Goal: Task Accomplishment & Management: Complete application form

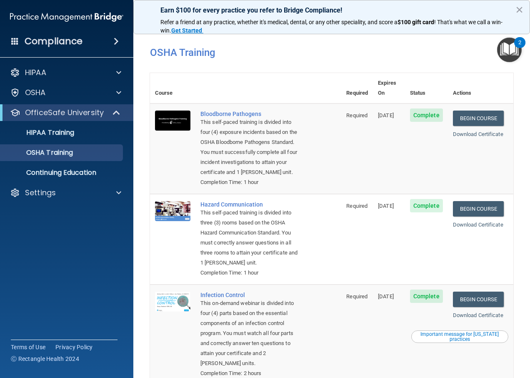
scroll to position [153, 0]
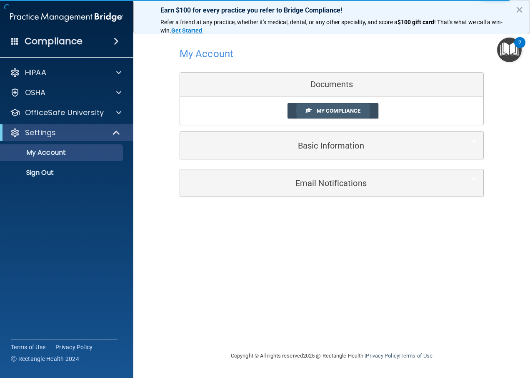
click at [319, 115] on link "My Compliance" at bounding box center [333, 110] width 91 height 15
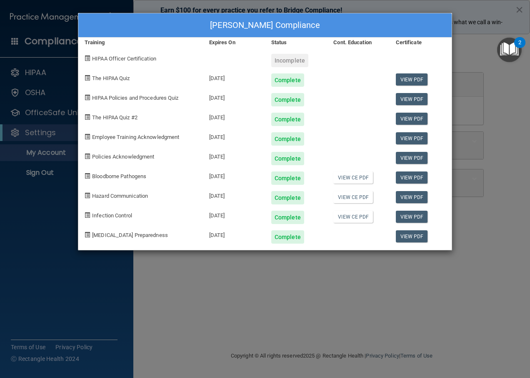
click at [510, 223] on div "[PERSON_NAME] Compliance Training Expires On Status Cont. Education Certificate…" at bounding box center [265, 189] width 530 height 378
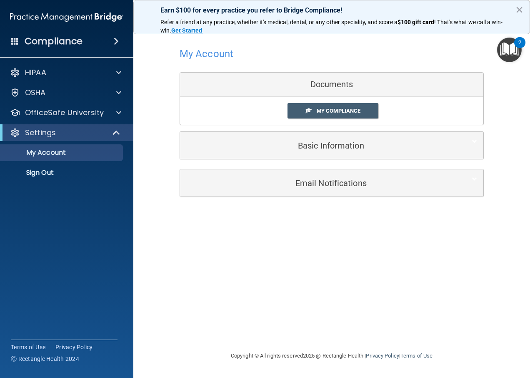
click at [316, 102] on div "My Compliance My Compliance My BAA" at bounding box center [331, 111] width 303 height 28
click at [323, 118] on link "My Compliance" at bounding box center [333, 110] width 91 height 15
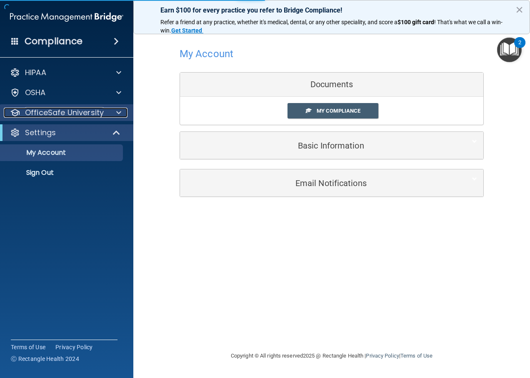
click at [117, 117] on span at bounding box center [118, 113] width 5 height 10
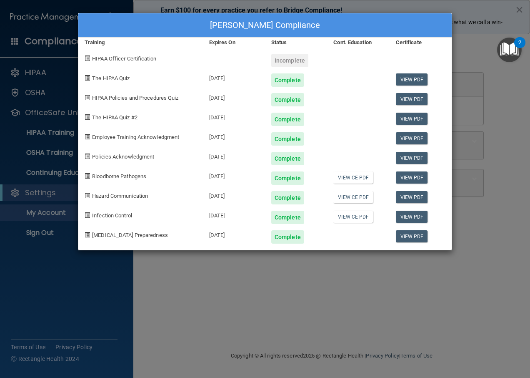
click at [278, 294] on div "[PERSON_NAME] Compliance Training Expires On Status Cont. Education Certificate…" at bounding box center [265, 189] width 530 height 378
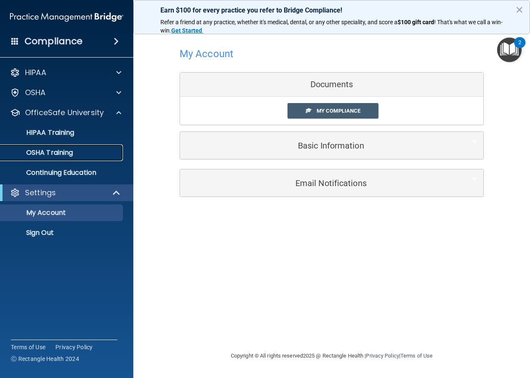
click at [49, 151] on p "OSHA Training" at bounding box center [39, 152] width 68 height 8
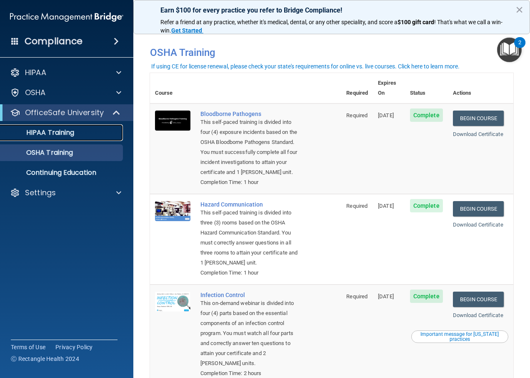
click at [68, 126] on link "HIPAA Training" at bounding box center [57, 132] width 131 height 17
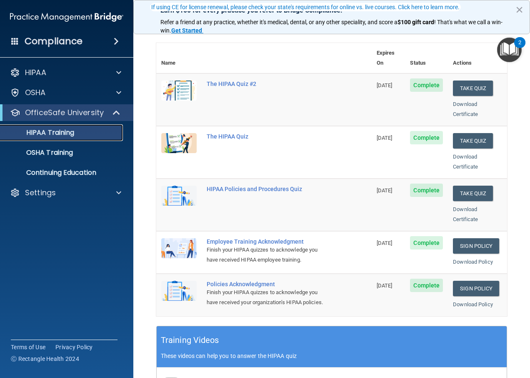
scroll to position [42, 0]
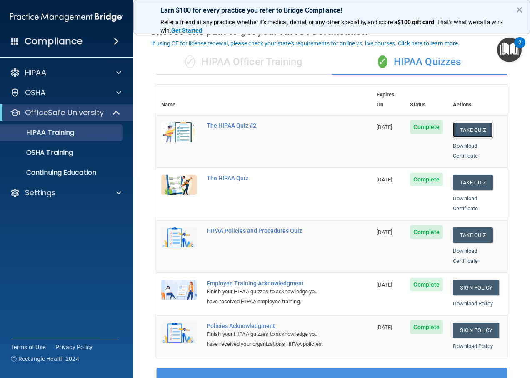
click at [466, 122] on button "Take Quiz" at bounding box center [473, 129] width 40 height 15
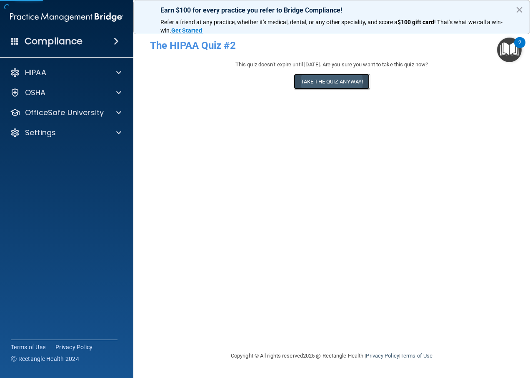
click at [345, 77] on button "Take the quiz anyway!" at bounding box center [332, 81] width 76 height 15
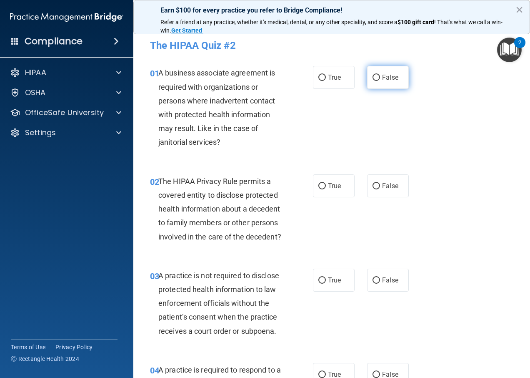
click at [397, 74] on label "False" at bounding box center [388, 77] width 42 height 23
click at [380, 75] on input "False" at bounding box center [377, 78] width 8 height 6
radio input "true"
click at [328, 183] on span "True" at bounding box center [334, 186] width 13 height 8
click at [326, 183] on input "True" at bounding box center [322, 186] width 8 height 6
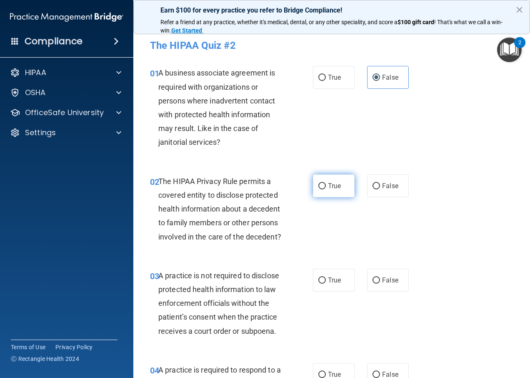
radio input "true"
click at [377, 283] on label "False" at bounding box center [388, 279] width 42 height 23
click at [377, 283] on input "False" at bounding box center [377, 280] width 8 height 6
radio input "true"
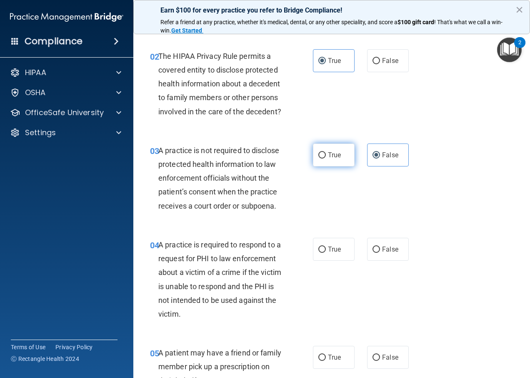
scroll to position [167, 0]
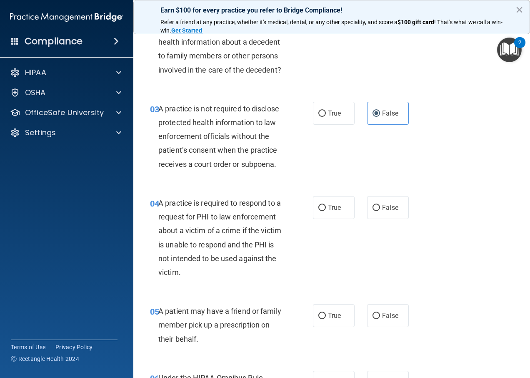
click at [306, 228] on div "04 A practice is required to respond to a request for PHI to law enforcement ab…" at bounding box center [232, 239] width 188 height 87
click at [320, 211] on input "True" at bounding box center [322, 208] width 8 height 6
radio input "true"
click at [335, 319] on span "True" at bounding box center [334, 315] width 13 height 8
click at [326, 319] on input "True" at bounding box center [322, 316] width 8 height 6
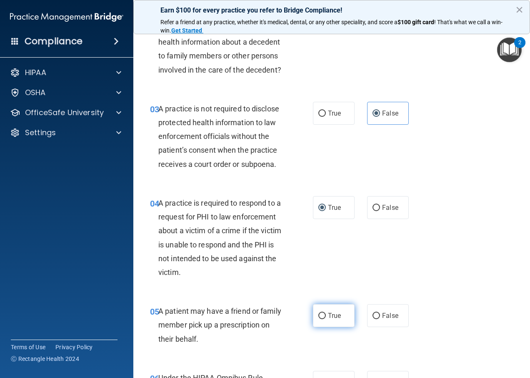
radio input "true"
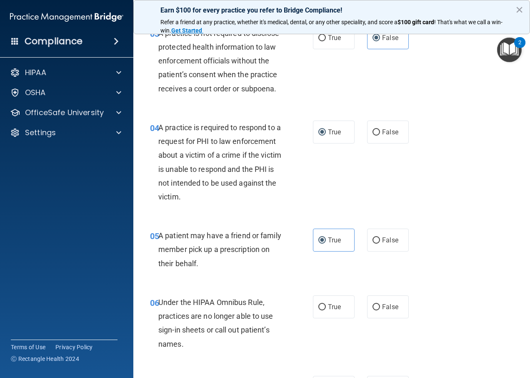
scroll to position [333, 0]
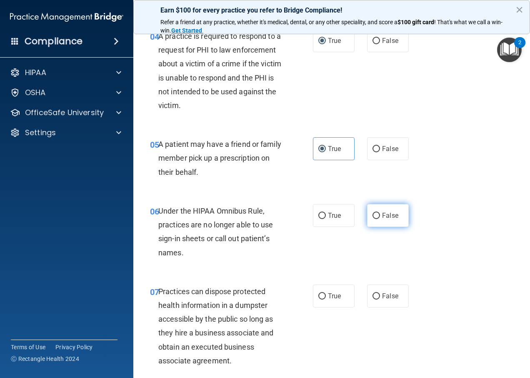
click at [385, 218] on label "False" at bounding box center [388, 215] width 42 height 23
click at [380, 218] on input "False" at bounding box center [377, 216] width 8 height 6
radio input "true"
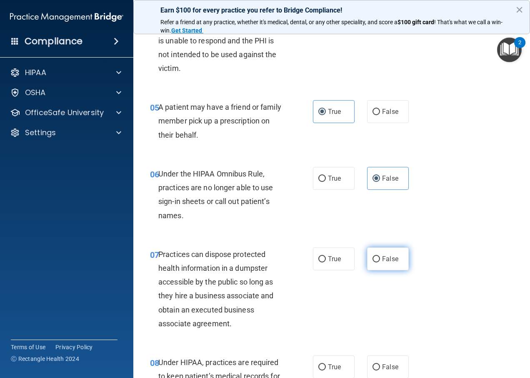
scroll to position [417, 0]
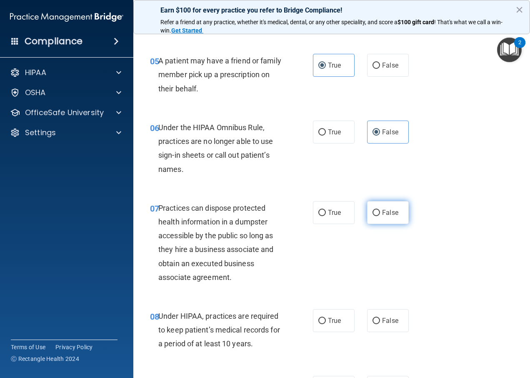
click at [376, 218] on label "False" at bounding box center [388, 212] width 42 height 23
click at [376, 216] on input "False" at bounding box center [377, 213] width 8 height 6
radio input "true"
click at [377, 332] on label "False" at bounding box center [388, 320] width 42 height 23
click at [377, 324] on input "False" at bounding box center [377, 321] width 8 height 6
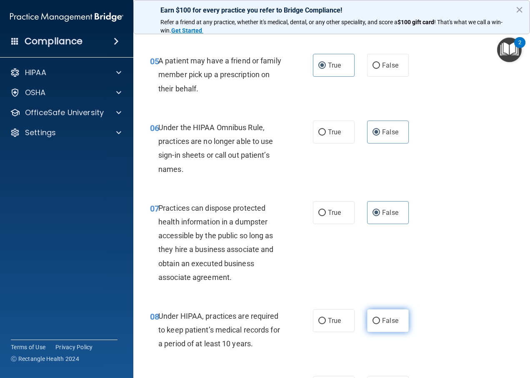
radio input "true"
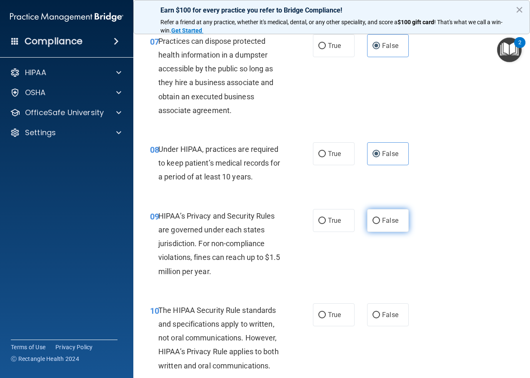
click at [373, 224] on input "False" at bounding box center [377, 221] width 8 height 6
radio input "true"
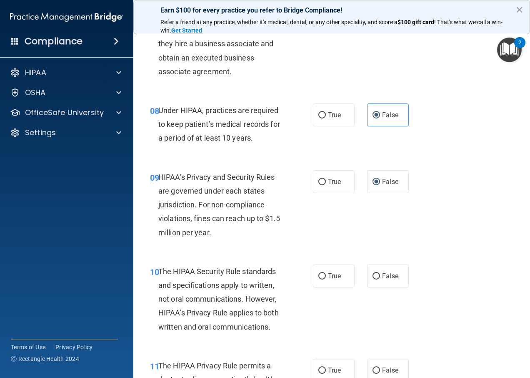
scroll to position [750, 0]
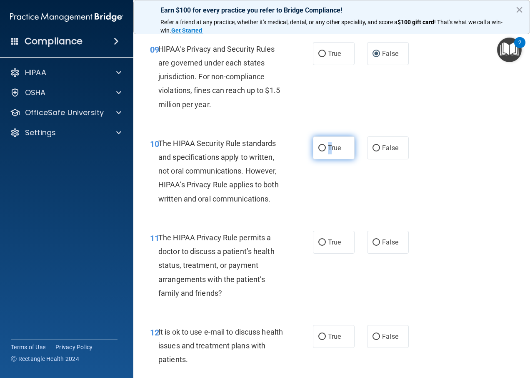
click at [327, 159] on label "True" at bounding box center [334, 147] width 42 height 23
click at [338, 253] on label "True" at bounding box center [334, 241] width 42 height 23
click at [326, 245] on input "True" at bounding box center [322, 242] width 8 height 6
radio input "true"
click at [328, 173] on div "10 The HIPAA Security Rule standards and specifications apply to written, not o…" at bounding box center [332, 173] width 376 height 94
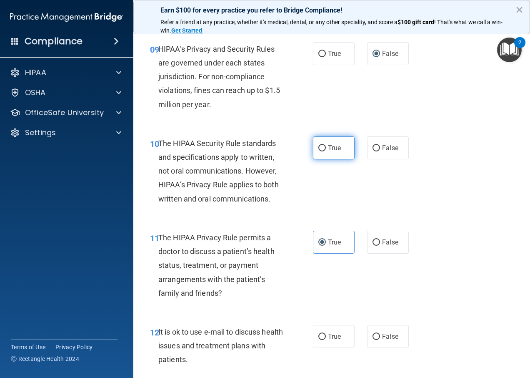
click at [331, 152] on span "True" at bounding box center [334, 148] width 13 height 8
click at [326, 151] on input "True" at bounding box center [322, 148] width 8 height 6
radio input "true"
click at [326, 340] on label "True" at bounding box center [334, 336] width 42 height 23
click at [326, 340] on input "True" at bounding box center [322, 336] width 8 height 6
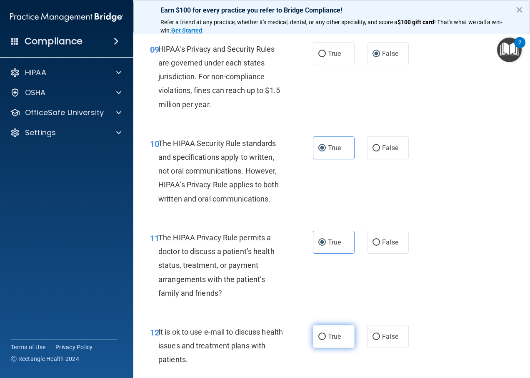
radio input "true"
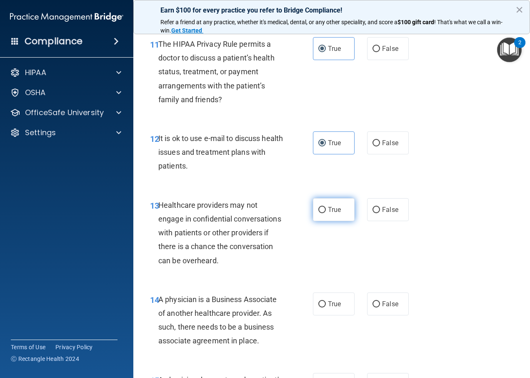
scroll to position [959, 0]
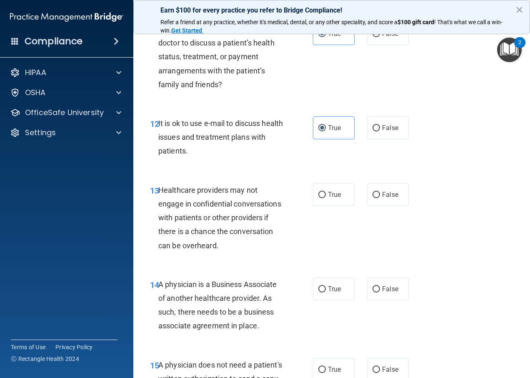
drag, startPoint x: 385, startPoint y: 204, endPoint x: 385, endPoint y: 250, distance: 45.8
click at [385, 198] on span "False" at bounding box center [390, 194] width 16 height 8
click at [380, 198] on input "False" at bounding box center [377, 195] width 8 height 6
radio input "true"
click at [386, 300] on label "False" at bounding box center [388, 288] width 42 height 23
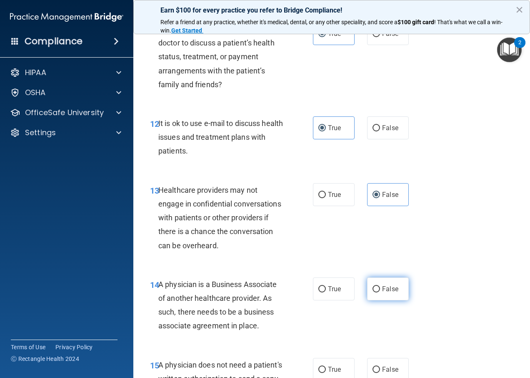
click at [380, 292] on input "False" at bounding box center [377, 289] width 8 height 6
radio input "true"
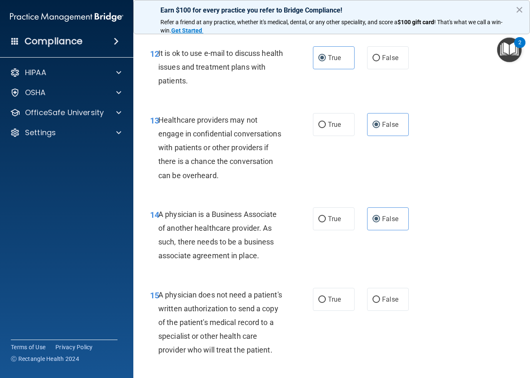
scroll to position [1125, 0]
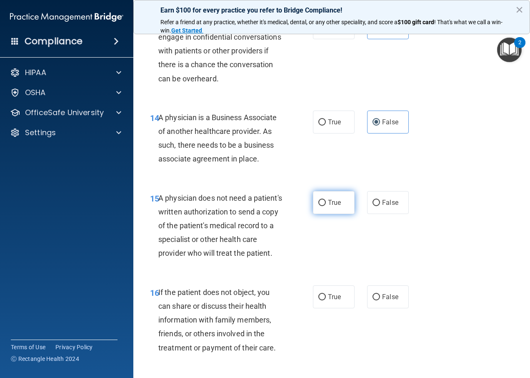
click at [328, 214] on label "True" at bounding box center [334, 202] width 42 height 23
click at [326, 206] on input "True" at bounding box center [322, 203] width 8 height 6
radio input "true"
click at [321, 308] on label "True" at bounding box center [334, 296] width 42 height 23
click at [321, 300] on input "True" at bounding box center [322, 297] width 8 height 6
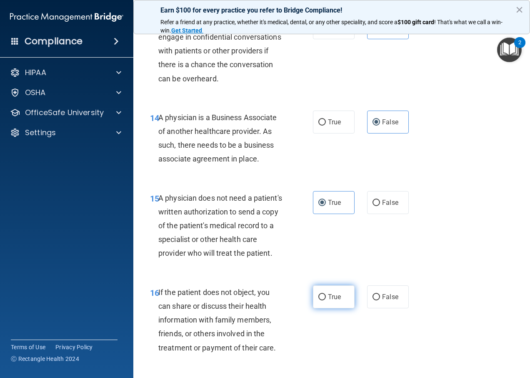
radio input "true"
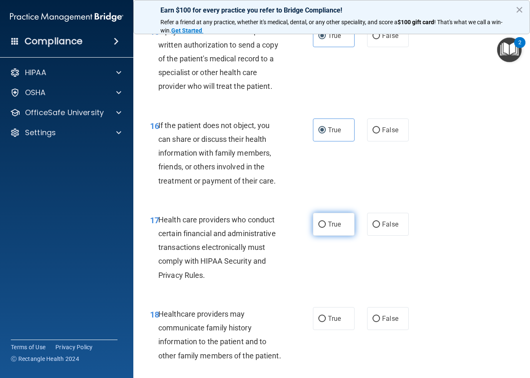
click at [326, 235] on label "True" at bounding box center [334, 224] width 42 height 23
click at [326, 228] on input "True" at bounding box center [322, 224] width 8 height 6
radio input "true"
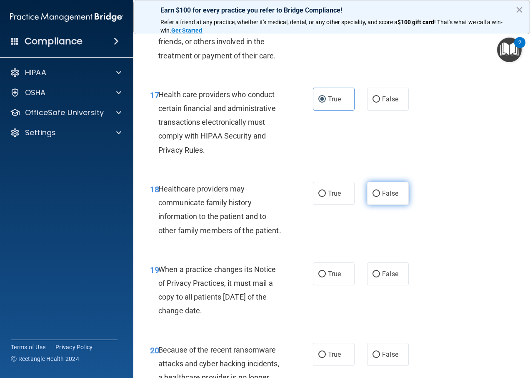
click at [400, 205] on label "False" at bounding box center [388, 193] width 42 height 23
click at [380, 197] on input "False" at bounding box center [377, 193] width 8 height 6
radio input "true"
click at [398, 285] on label "False" at bounding box center [388, 273] width 42 height 23
click at [380, 277] on input "False" at bounding box center [377, 274] width 8 height 6
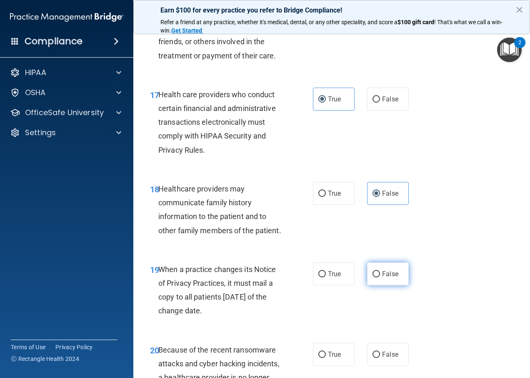
radio input "true"
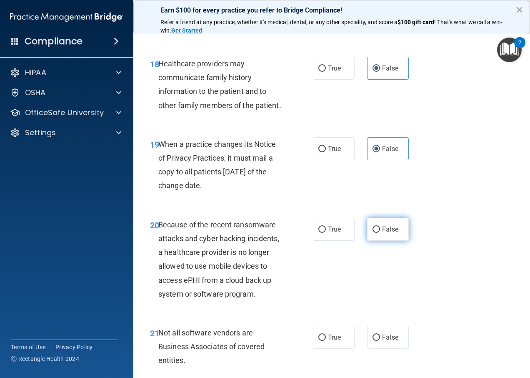
click at [381, 240] on label "False" at bounding box center [388, 229] width 42 height 23
click at [380, 233] on input "False" at bounding box center [377, 229] width 8 height 6
radio input "true"
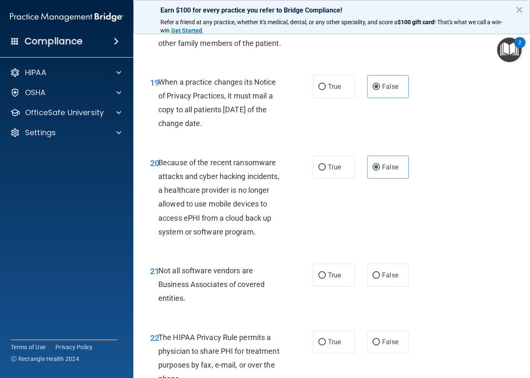
scroll to position [1709, 0]
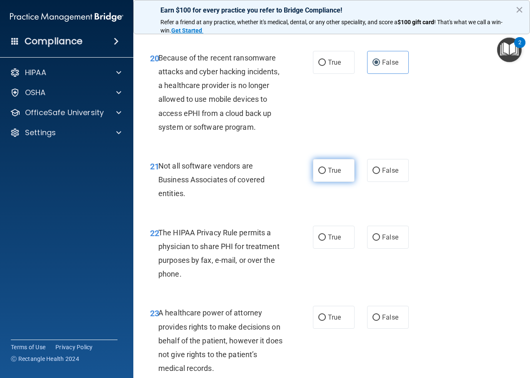
click at [335, 174] on span "True" at bounding box center [334, 170] width 13 height 8
click at [326, 174] on input "True" at bounding box center [322, 171] width 8 height 6
radio input "true"
click at [331, 248] on label "True" at bounding box center [334, 236] width 42 height 23
click at [326, 240] on input "True" at bounding box center [322, 237] width 8 height 6
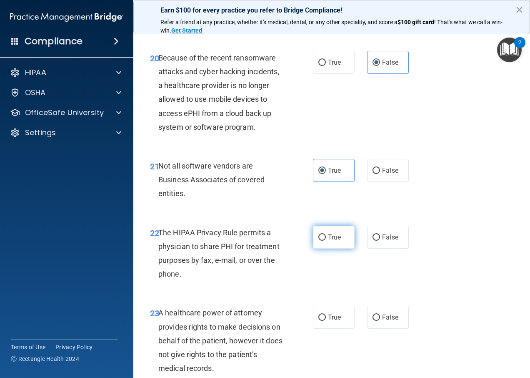
radio input "true"
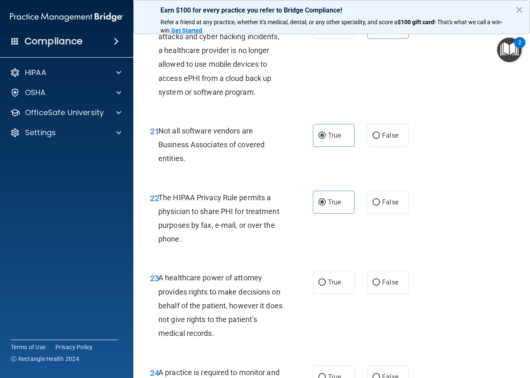
scroll to position [1834, 0]
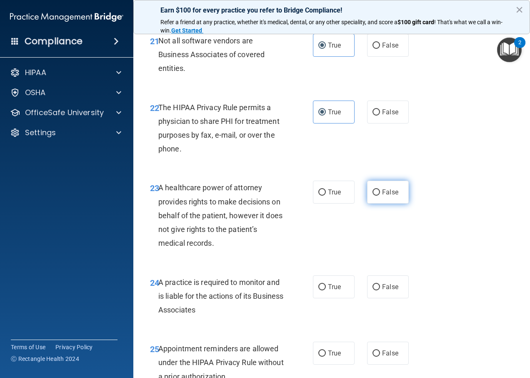
click at [382, 203] on label "False" at bounding box center [388, 191] width 42 height 23
click at [380, 195] on input "False" at bounding box center [377, 192] width 8 height 6
radio input "true"
click at [388, 298] on label "False" at bounding box center [388, 286] width 42 height 23
click at [380, 290] on input "False" at bounding box center [377, 287] width 8 height 6
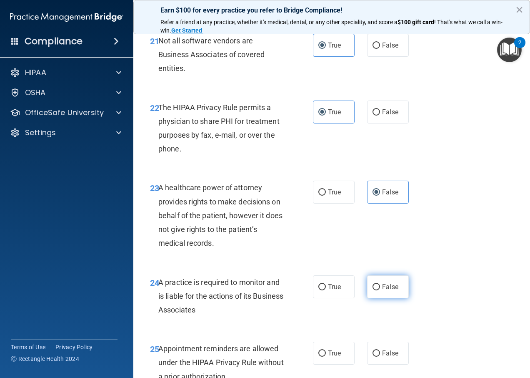
radio input "true"
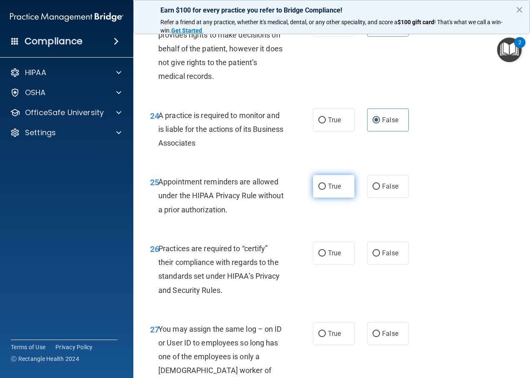
click at [335, 190] on span "True" at bounding box center [334, 186] width 13 height 8
click at [326, 190] on input "True" at bounding box center [322, 186] width 8 height 6
radio input "true"
click at [382, 257] on span "False" at bounding box center [390, 253] width 16 height 8
click at [380, 256] on input "False" at bounding box center [377, 253] width 8 height 6
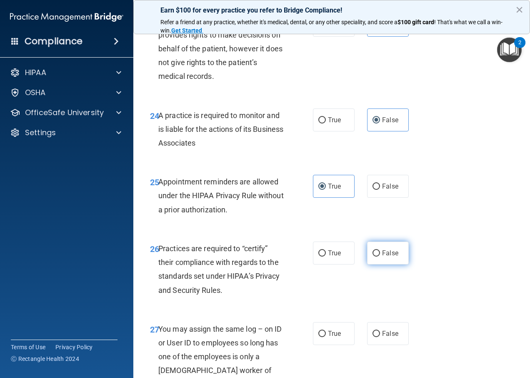
radio input "true"
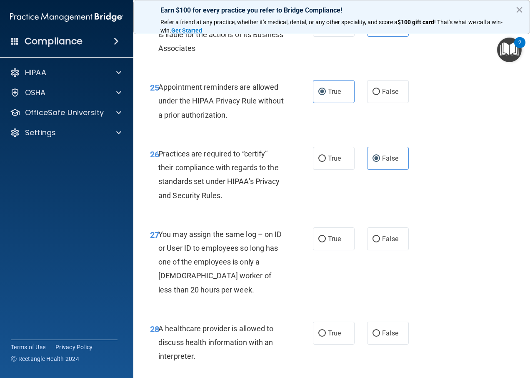
scroll to position [2167, 0]
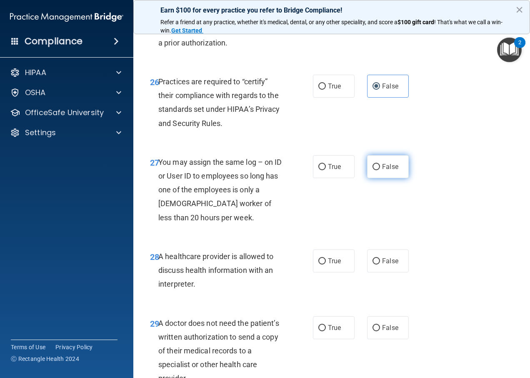
click at [374, 170] on input "False" at bounding box center [377, 167] width 8 height 6
radio input "true"
click at [339, 305] on div "28 A healthcare provider is allowed to discuss health information with an inter…" at bounding box center [332, 272] width 376 height 67
click at [340, 272] on label "True" at bounding box center [334, 260] width 42 height 23
click at [326, 264] on input "True" at bounding box center [322, 261] width 8 height 6
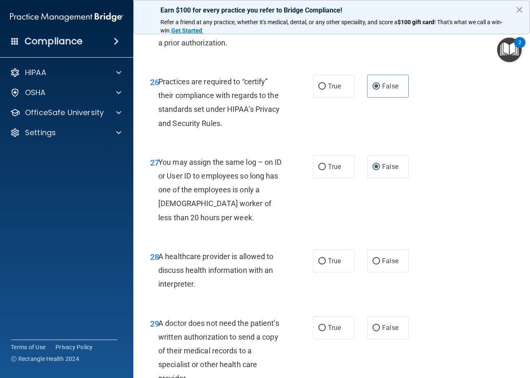
radio input "true"
click at [323, 331] on input "True" at bounding box center [322, 328] width 8 height 6
radio input "true"
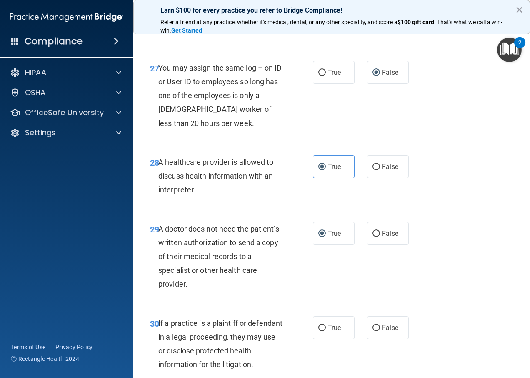
scroll to position [2334, 0]
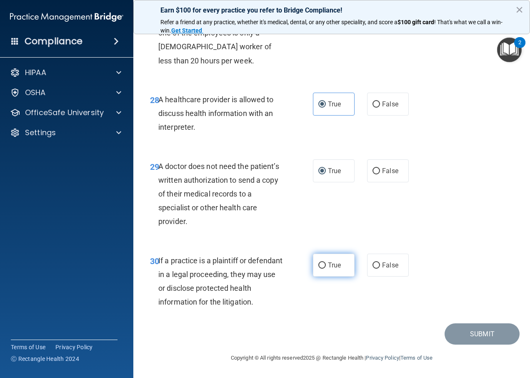
click at [331, 273] on label "True" at bounding box center [334, 264] width 42 height 23
click at [326, 268] on input "True" at bounding box center [322, 265] width 8 height 6
radio input "true"
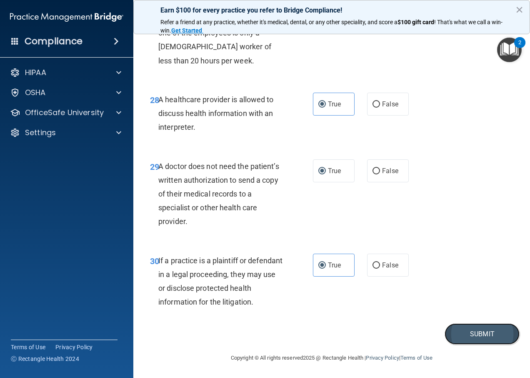
click at [458, 344] on button "Submit" at bounding box center [482, 333] width 75 height 21
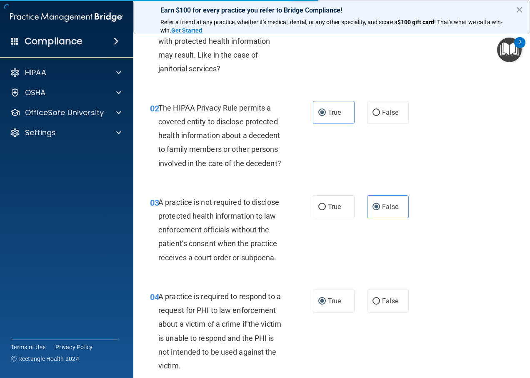
scroll to position [0, 0]
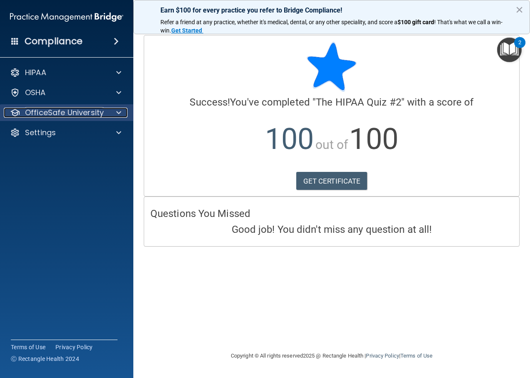
click at [122, 114] on div at bounding box center [117, 113] width 21 height 10
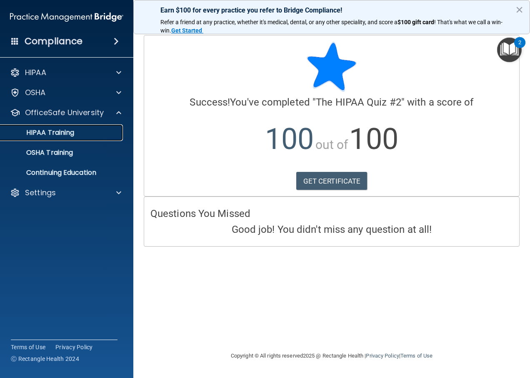
click at [65, 135] on p "HIPAA Training" at bounding box center [39, 132] width 69 height 8
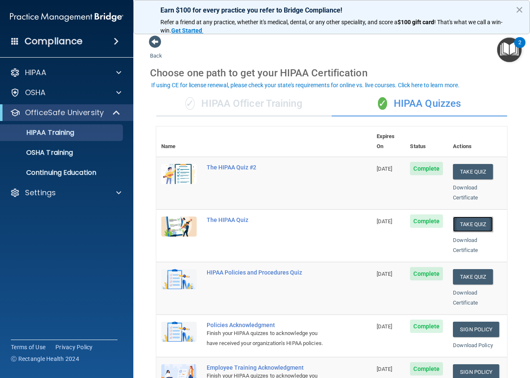
click at [471, 216] on button "Take Quiz" at bounding box center [473, 223] width 40 height 15
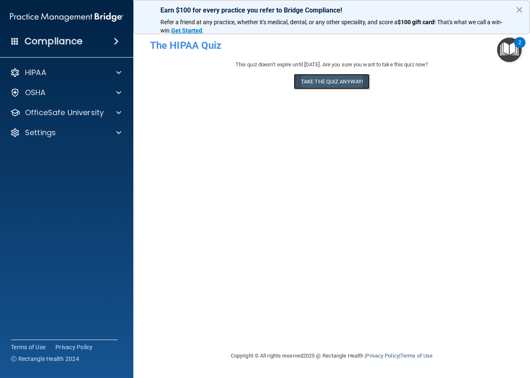
click at [318, 83] on button "Take the quiz anyway!" at bounding box center [332, 81] width 76 height 15
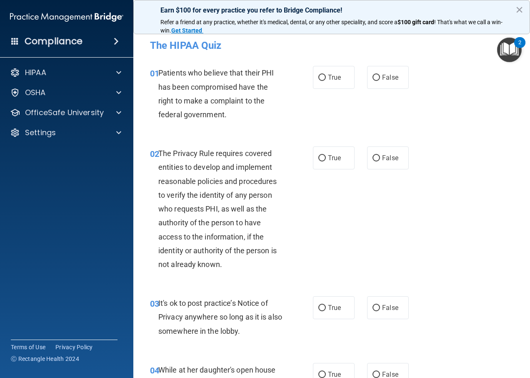
click at [318, 83] on label "True" at bounding box center [334, 77] width 42 height 23
click at [318, 81] on input "True" at bounding box center [322, 78] width 8 height 6
radio input "true"
click at [335, 161] on span "True" at bounding box center [334, 158] width 13 height 8
click at [326, 161] on input "True" at bounding box center [322, 158] width 8 height 6
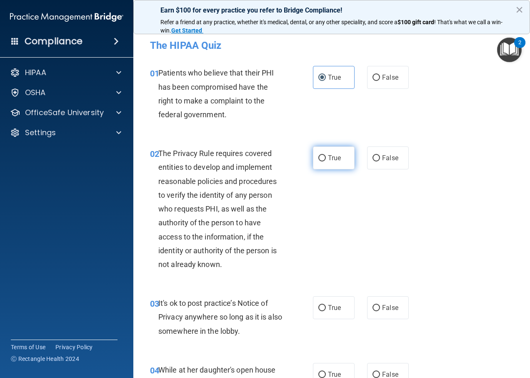
radio input "true"
click at [375, 299] on label "False" at bounding box center [388, 307] width 42 height 23
click at [375, 305] on input "False" at bounding box center [377, 308] width 8 height 6
radio input "true"
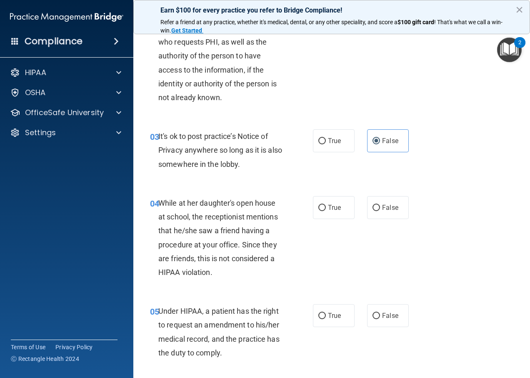
click at [382, 210] on span "False" at bounding box center [390, 207] width 16 height 8
click at [380, 210] on input "False" at bounding box center [377, 208] width 8 height 6
radio input "true"
drag, startPoint x: 389, startPoint y: 310, endPoint x: 346, endPoint y: 214, distance: 104.8
click at [390, 309] on label "False" at bounding box center [388, 315] width 42 height 23
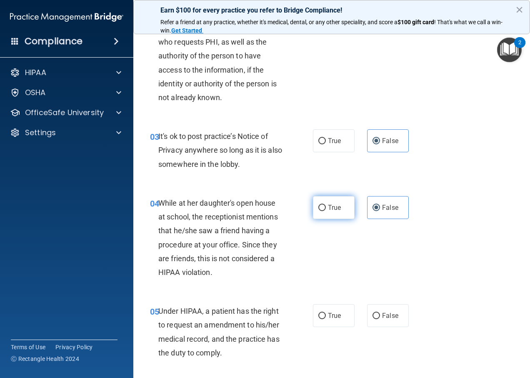
click at [380, 313] on input "False" at bounding box center [377, 316] width 8 height 6
radio input "true"
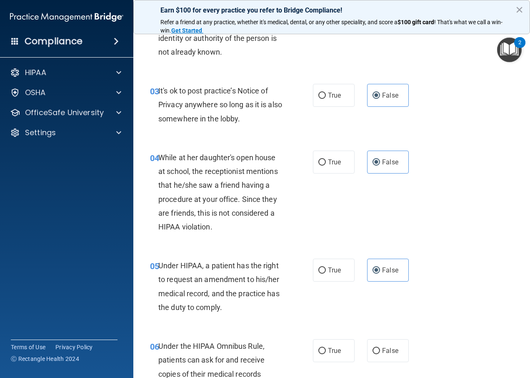
scroll to position [292, 0]
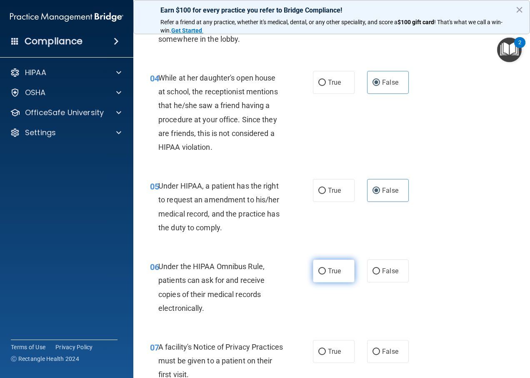
click at [341, 273] on label "True" at bounding box center [334, 270] width 42 height 23
click at [326, 273] on input "True" at bounding box center [322, 271] width 8 height 6
radio input "true"
click at [339, 348] on label "True" at bounding box center [334, 351] width 42 height 23
click at [326, 348] on input "True" at bounding box center [322, 351] width 8 height 6
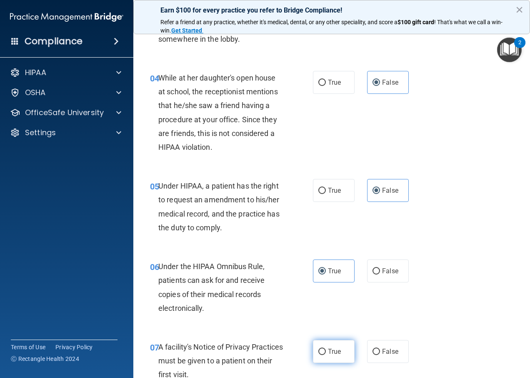
radio input "true"
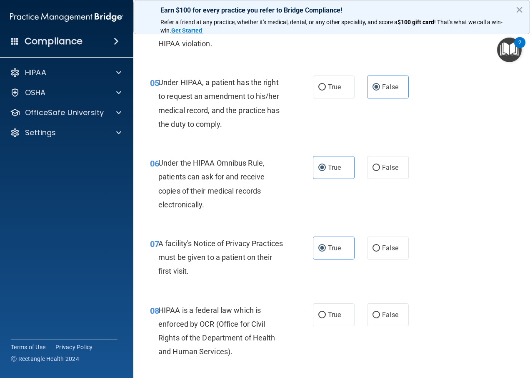
scroll to position [458, 0]
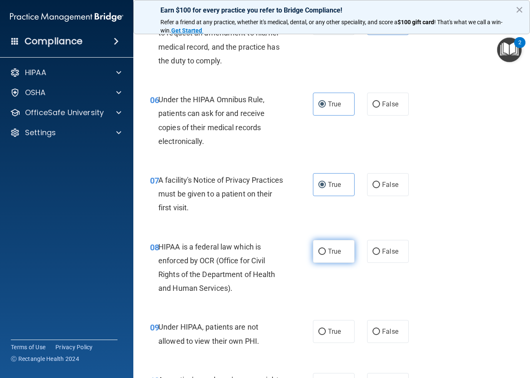
click at [324, 256] on label "True" at bounding box center [334, 251] width 42 height 23
click at [324, 255] on input "True" at bounding box center [322, 251] width 8 height 6
radio input "true"
click at [367, 335] on label "False" at bounding box center [388, 331] width 42 height 23
click at [373, 335] on input "False" at bounding box center [377, 331] width 8 height 6
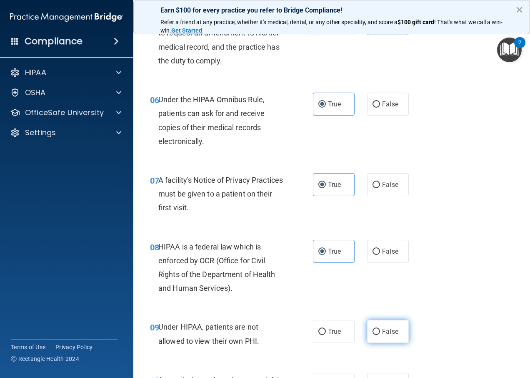
radio input "true"
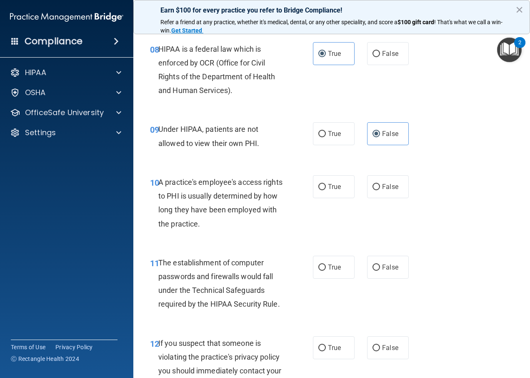
scroll to position [667, 0]
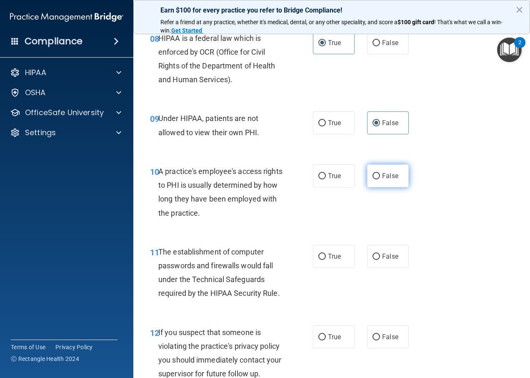
click at [376, 178] on input "False" at bounding box center [377, 176] width 8 height 6
radio input "true"
click at [318, 254] on input "True" at bounding box center [322, 256] width 8 height 6
radio input "true"
click at [321, 325] on label "True" at bounding box center [334, 336] width 42 height 23
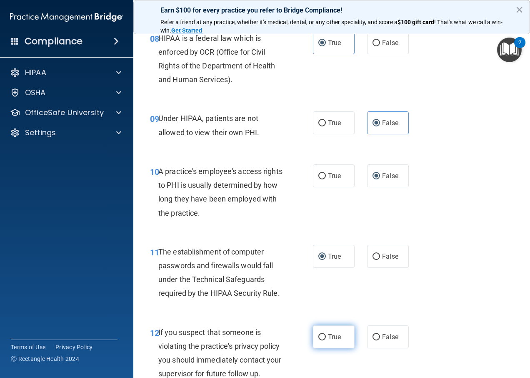
click at [321, 334] on input "True" at bounding box center [322, 337] width 8 height 6
radio input "true"
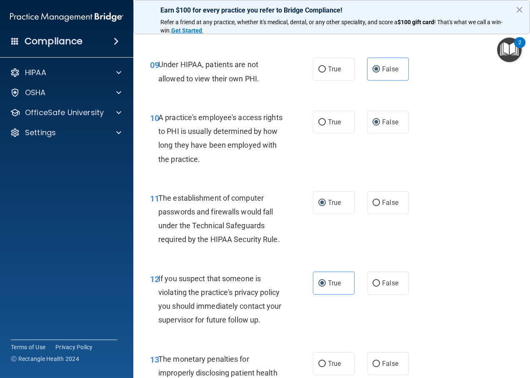
scroll to position [833, 0]
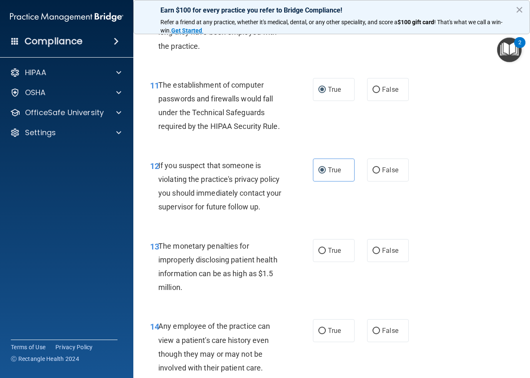
click at [327, 242] on label "True" at bounding box center [334, 250] width 42 height 23
click at [326, 248] on input "True" at bounding box center [322, 251] width 8 height 6
radio input "true"
click at [390, 338] on label "False" at bounding box center [388, 330] width 42 height 23
click at [380, 334] on input "False" at bounding box center [377, 331] width 8 height 6
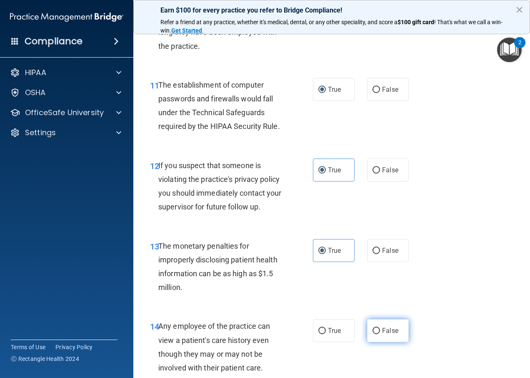
radio input "true"
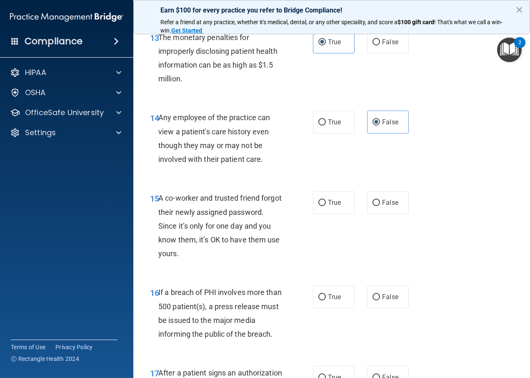
click at [375, 217] on div "15 A co-worker and trusted friend forgot their newly assigned password. Since i…" at bounding box center [332, 227] width 376 height 94
click at [368, 200] on label "False" at bounding box center [388, 202] width 42 height 23
click at [373, 200] on input "False" at bounding box center [377, 203] width 8 height 6
radio input "true"
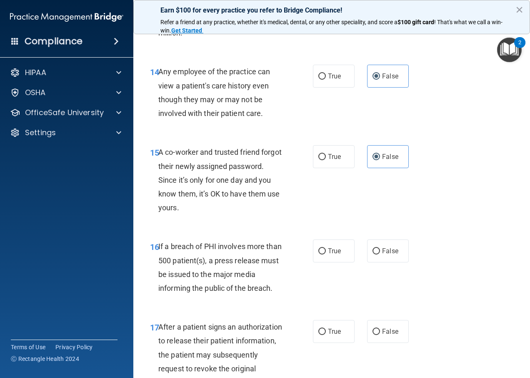
scroll to position [1167, 0]
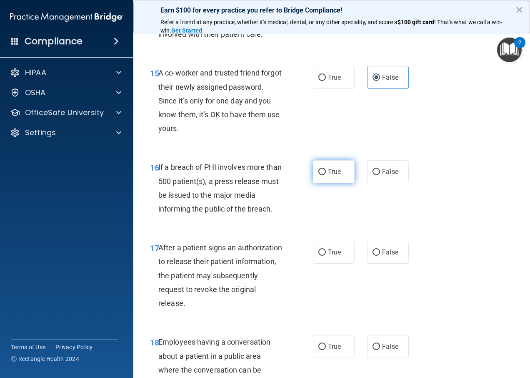
click at [331, 175] on span "True" at bounding box center [334, 172] width 13 height 8
click at [326, 175] on input "True" at bounding box center [322, 172] width 8 height 6
radio input "true"
click at [335, 248] on label "True" at bounding box center [334, 251] width 42 height 23
click at [326, 249] on input "True" at bounding box center [322, 252] width 8 height 6
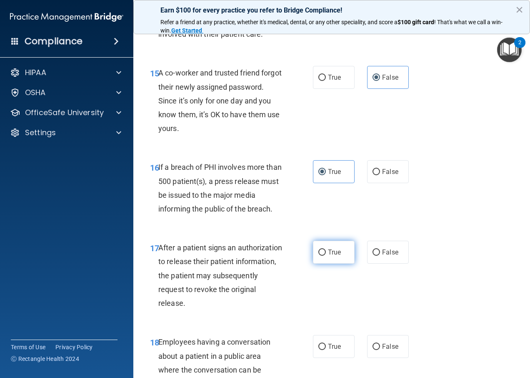
radio input "true"
click at [368, 343] on label "False" at bounding box center [388, 346] width 42 height 23
click at [373, 343] on input "False" at bounding box center [377, 346] width 8 height 6
radio input "true"
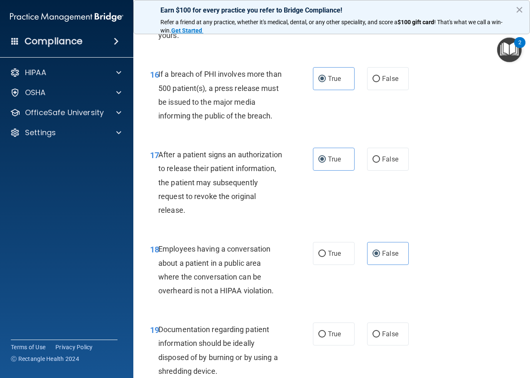
scroll to position [1375, 0]
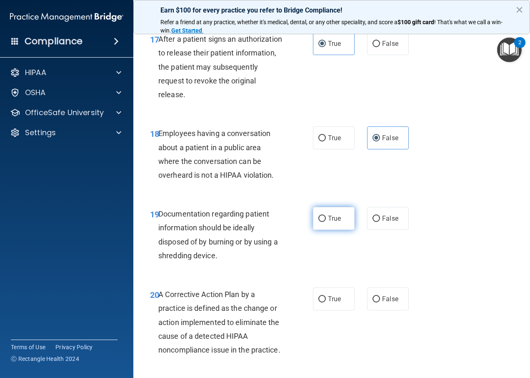
click at [319, 221] on input "True" at bounding box center [322, 218] width 8 height 6
radio input "true"
click at [331, 303] on label "True" at bounding box center [334, 298] width 42 height 23
click at [326, 302] on input "True" at bounding box center [322, 299] width 8 height 6
radio input "true"
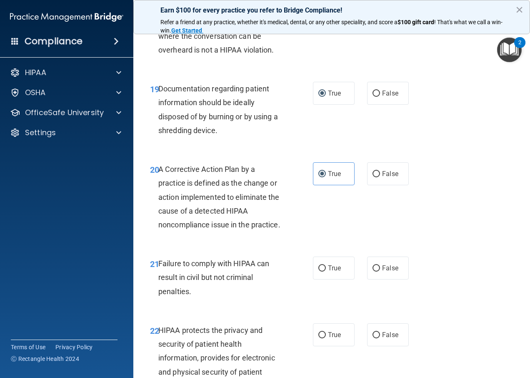
scroll to position [1584, 0]
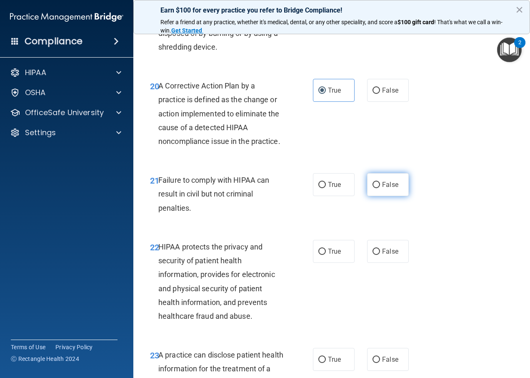
click at [385, 191] on label "False" at bounding box center [388, 184] width 42 height 23
click at [380, 188] on input "False" at bounding box center [377, 185] width 8 height 6
radio input "true"
click at [332, 255] on span "True" at bounding box center [334, 251] width 13 height 8
click at [326, 255] on input "True" at bounding box center [322, 251] width 8 height 6
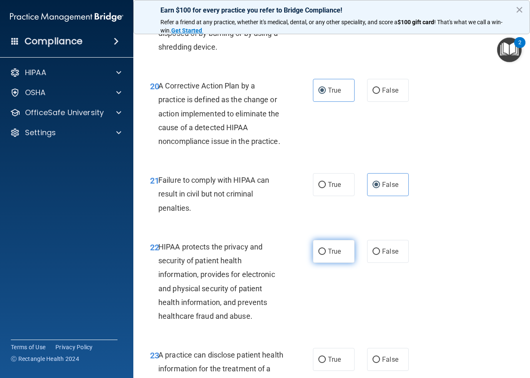
radio input "true"
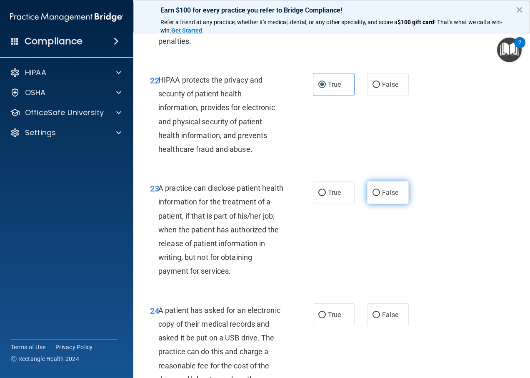
click at [371, 204] on label "False" at bounding box center [388, 192] width 42 height 23
click at [373, 196] on input "False" at bounding box center [377, 193] width 8 height 6
radio input "true"
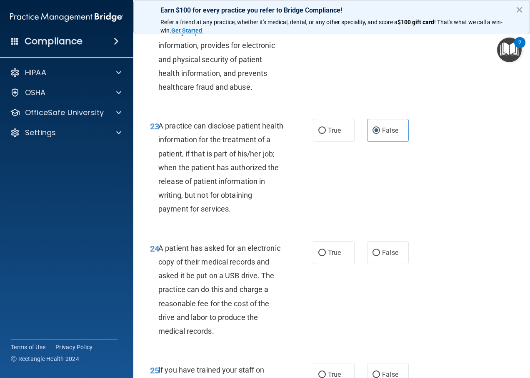
scroll to position [1875, 0]
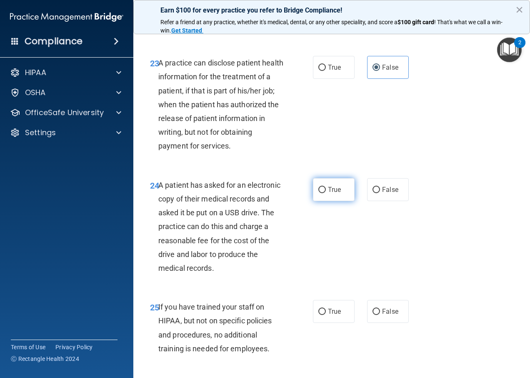
click at [326, 196] on label "True" at bounding box center [334, 189] width 42 height 23
click at [326, 193] on input "True" at bounding box center [322, 190] width 8 height 6
radio input "true"
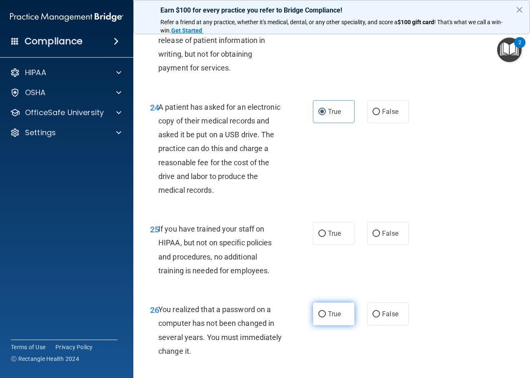
scroll to position [2042, 0]
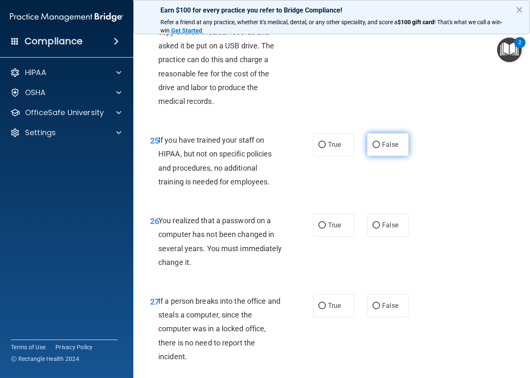
click at [371, 156] on label "False" at bounding box center [388, 144] width 42 height 23
click at [373, 148] on input "False" at bounding box center [377, 145] width 8 height 6
radio input "true"
click at [335, 229] on span "True" at bounding box center [334, 225] width 13 height 8
click at [326, 228] on input "True" at bounding box center [322, 225] width 8 height 6
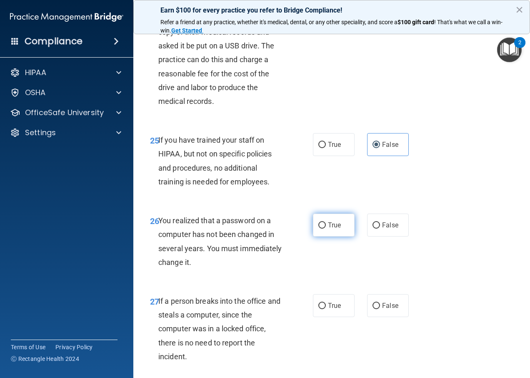
radio input "true"
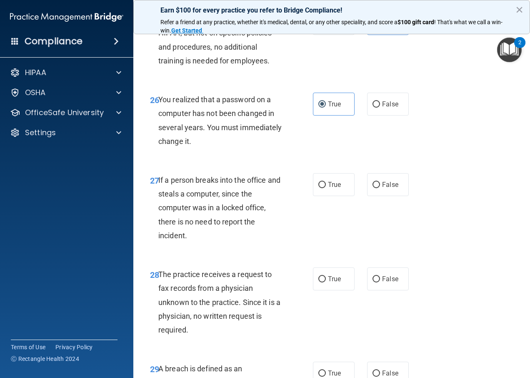
scroll to position [2167, 0]
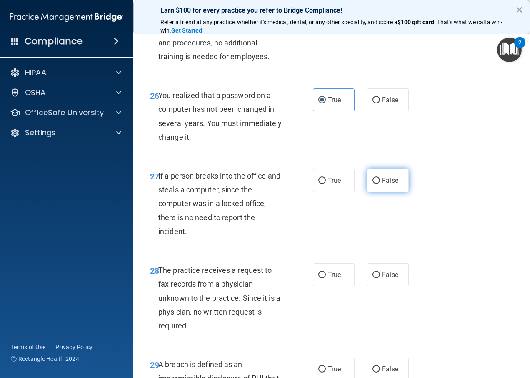
click at [381, 186] on label "False" at bounding box center [388, 180] width 42 height 23
click at [380, 184] on input "False" at bounding box center [377, 181] width 8 height 6
radio input "true"
click at [382, 278] on span "False" at bounding box center [390, 274] width 16 height 8
click at [380, 278] on input "False" at bounding box center [377, 275] width 8 height 6
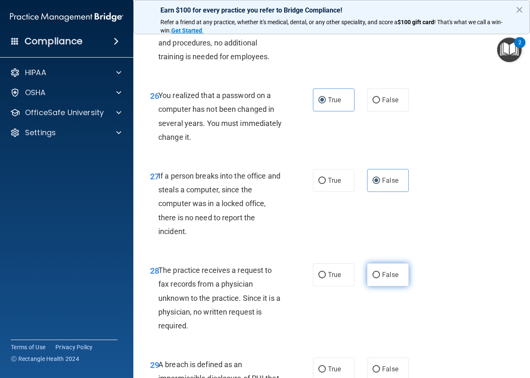
radio input "true"
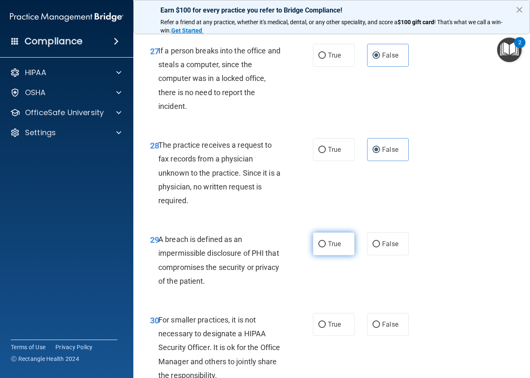
click at [340, 255] on label "True" at bounding box center [334, 243] width 42 height 23
click at [326, 247] on input "True" at bounding box center [322, 244] width 8 height 6
radio input "true"
click at [378, 353] on div "30 For smaller practices, it is not necessary to designate a HIPAA Security Off…" at bounding box center [332, 349] width 376 height 94
click at [375, 329] on label "False" at bounding box center [388, 324] width 42 height 23
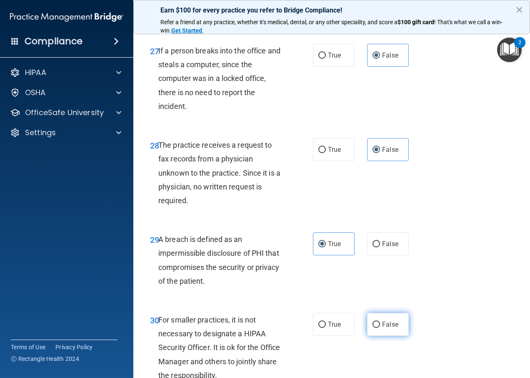
click at [375, 328] on input "False" at bounding box center [377, 324] width 8 height 6
radio input "true"
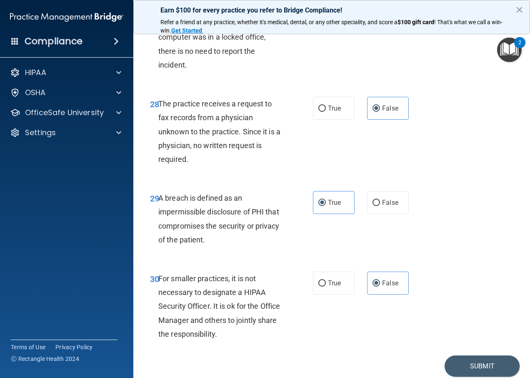
scroll to position [2379, 0]
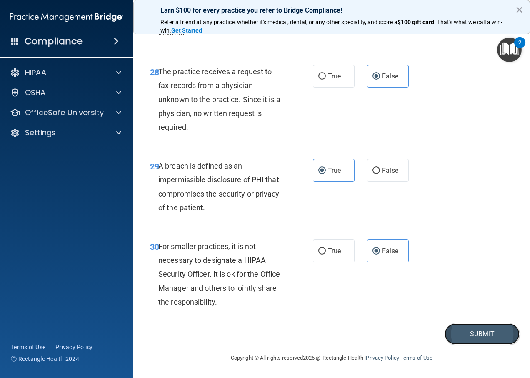
click at [486, 338] on button "Submit" at bounding box center [482, 333] width 75 height 21
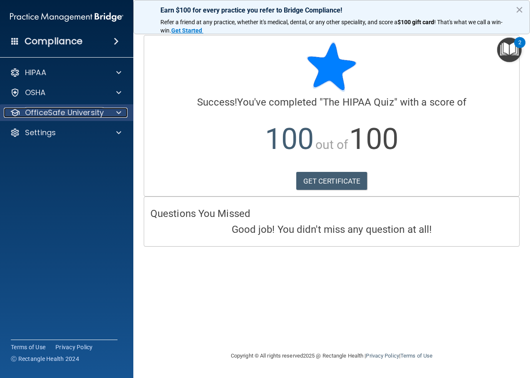
click at [118, 108] on span at bounding box center [118, 113] width 5 height 10
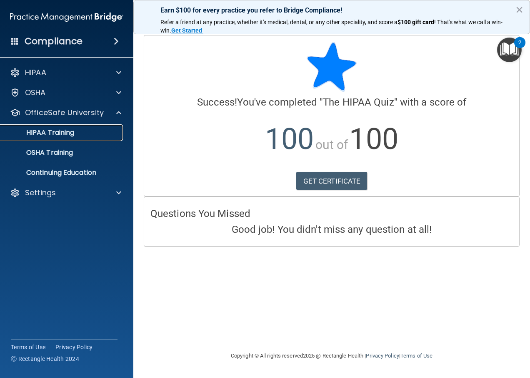
click at [56, 135] on p "HIPAA Training" at bounding box center [39, 132] width 69 height 8
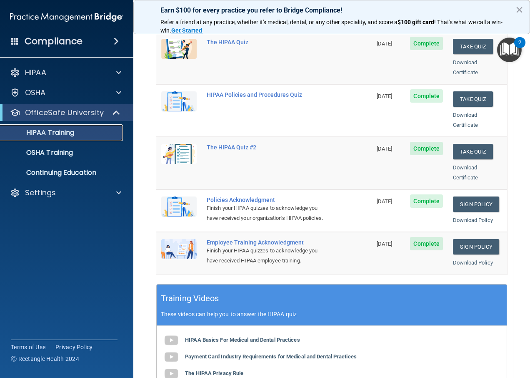
scroll to position [83, 0]
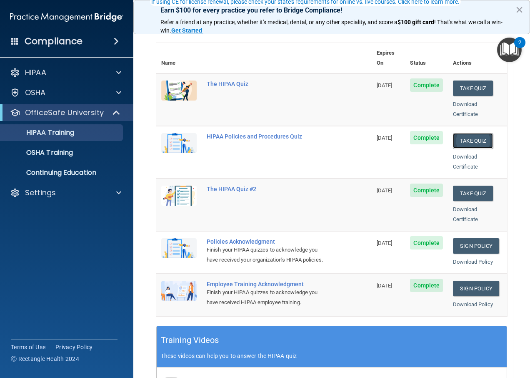
click at [471, 135] on button "Take Quiz" at bounding box center [473, 140] width 40 height 15
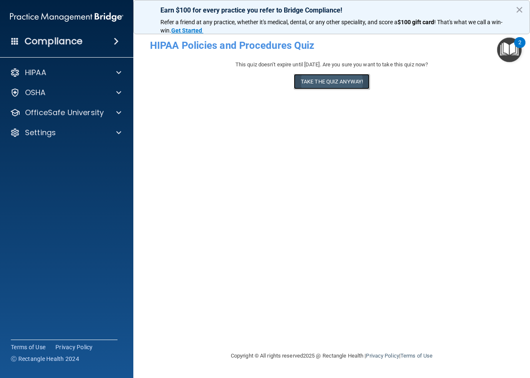
click at [313, 82] on button "Take the quiz anyway!" at bounding box center [332, 81] width 76 height 15
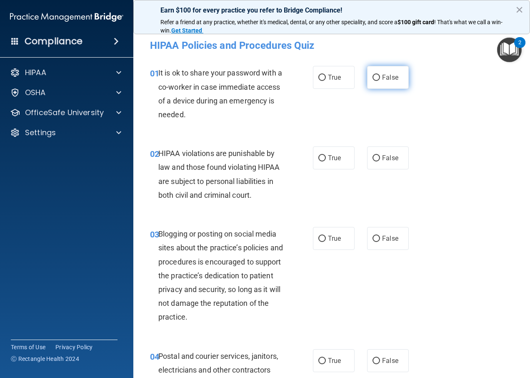
click at [382, 75] on span "False" at bounding box center [390, 77] width 16 height 8
click at [379, 75] on input "False" at bounding box center [377, 78] width 8 height 6
radio input "true"
click at [344, 162] on label "True" at bounding box center [334, 157] width 42 height 23
click at [326, 161] on input "True" at bounding box center [322, 158] width 8 height 6
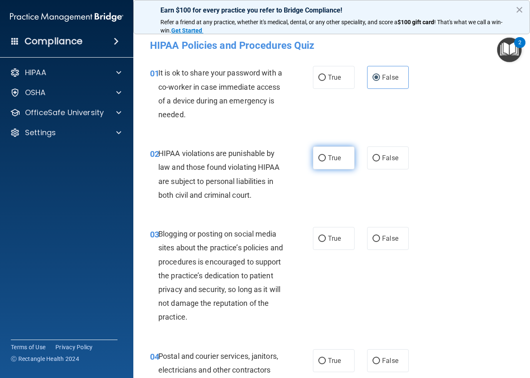
radio input "true"
click at [390, 240] on span "False" at bounding box center [390, 238] width 16 height 8
click at [380, 240] on input "False" at bounding box center [377, 238] width 8 height 6
radio input "true"
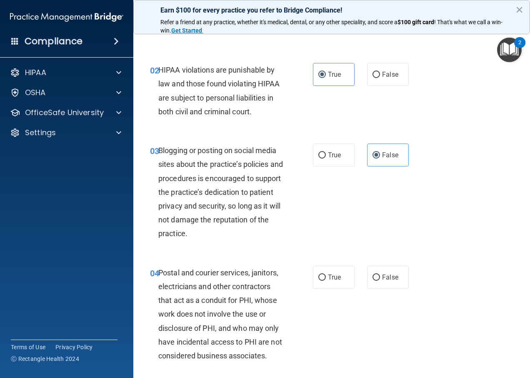
click at [338, 263] on div "04 Postal and courier services, janitors, electricians and other contractors th…" at bounding box center [332, 316] width 376 height 122
click at [338, 269] on label "True" at bounding box center [334, 276] width 42 height 23
click at [326, 274] on input "True" at bounding box center [322, 277] width 8 height 6
radio input "true"
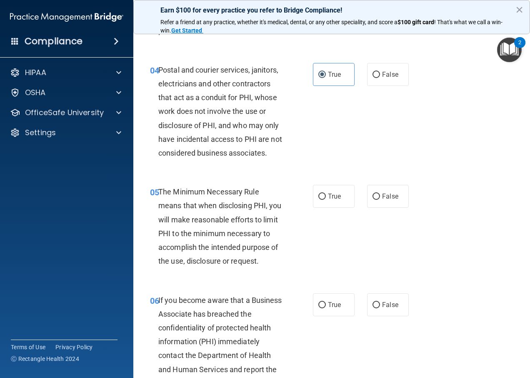
scroll to position [292, 0]
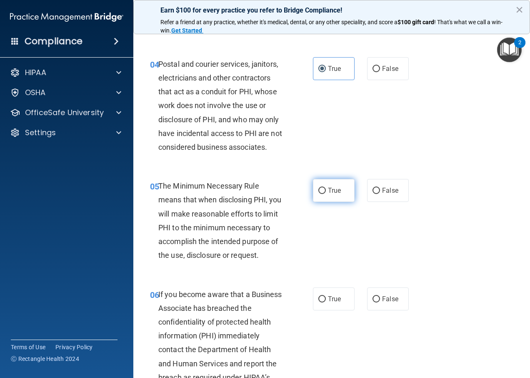
click at [328, 188] on span "True" at bounding box center [334, 190] width 13 height 8
click at [326, 188] on input "True" at bounding box center [322, 191] width 8 height 6
radio input "true"
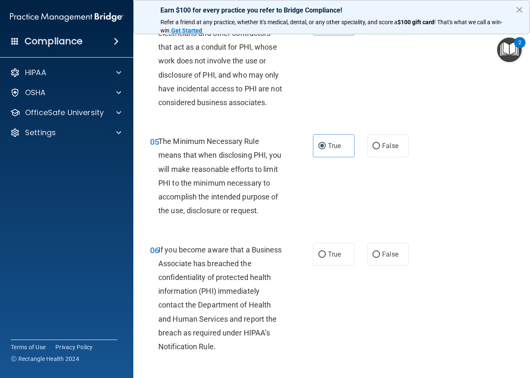
scroll to position [375, 0]
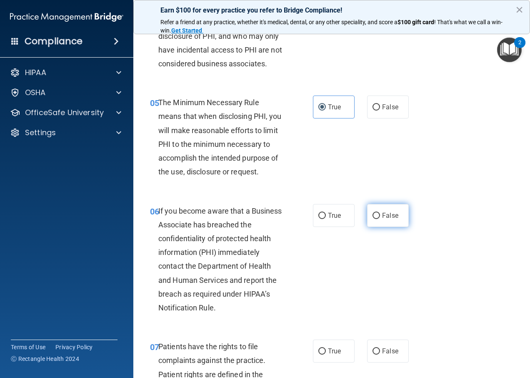
click at [374, 213] on input "False" at bounding box center [377, 216] width 8 height 6
radio input "true"
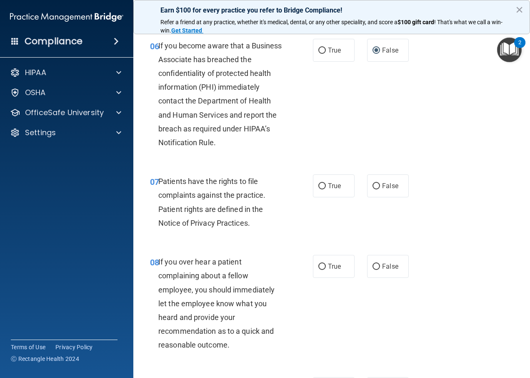
scroll to position [542, 0]
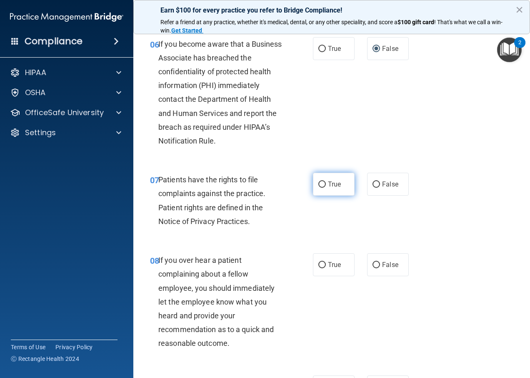
click at [324, 195] on label "True" at bounding box center [334, 184] width 42 height 23
click at [324, 188] on input "True" at bounding box center [322, 184] width 8 height 6
radio input "true"
click at [385, 273] on label "False" at bounding box center [388, 264] width 42 height 23
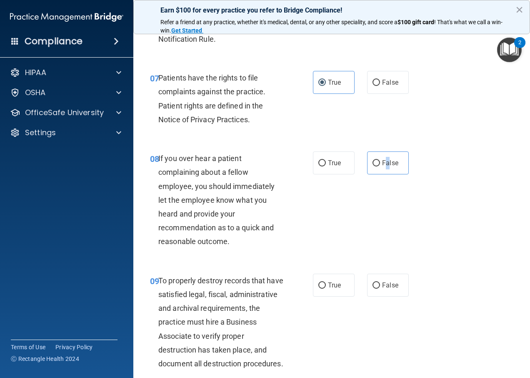
scroll to position [708, 0]
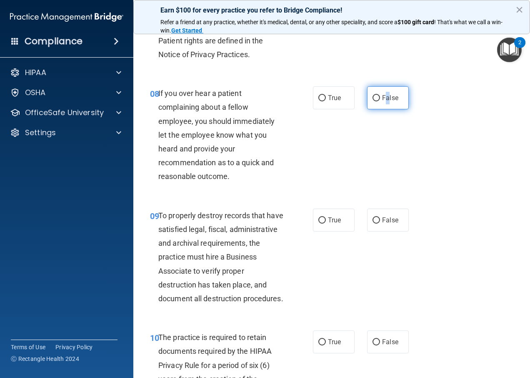
click at [383, 109] on label "False" at bounding box center [388, 97] width 42 height 23
click at [380, 101] on input "False" at bounding box center [377, 98] width 8 height 6
radio input "true"
click at [387, 224] on span "False" at bounding box center [390, 220] width 16 height 8
click at [380, 223] on input "False" at bounding box center [377, 220] width 8 height 6
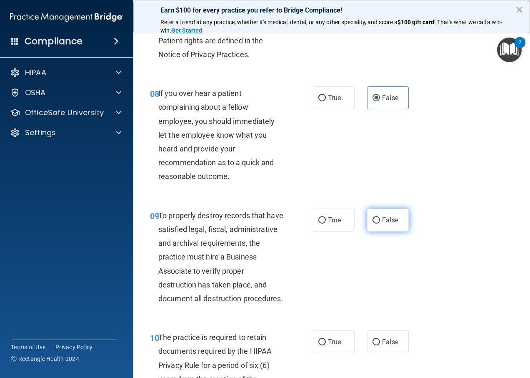
radio input "true"
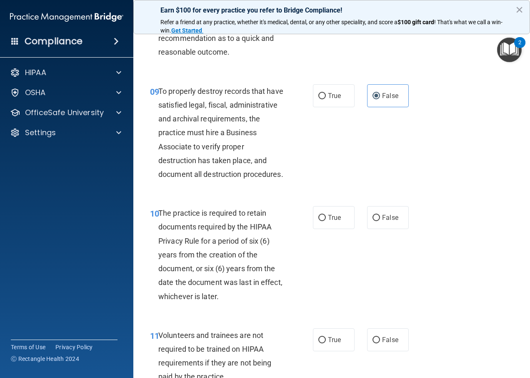
scroll to position [833, 0]
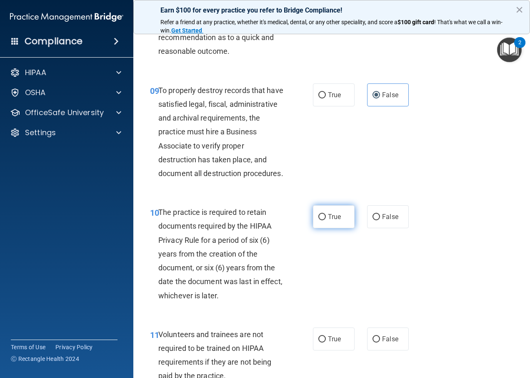
click at [347, 228] on label "True" at bounding box center [334, 216] width 42 height 23
click at [326, 220] on input "True" at bounding box center [322, 217] width 8 height 6
radio input "true"
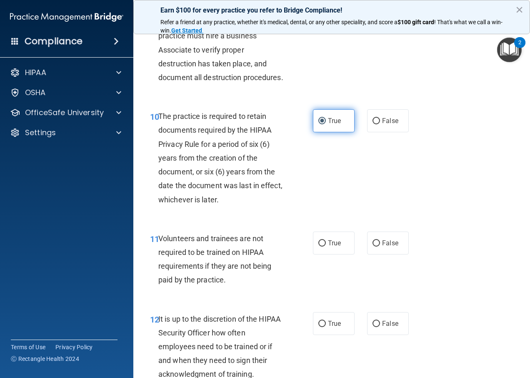
scroll to position [1000, 0]
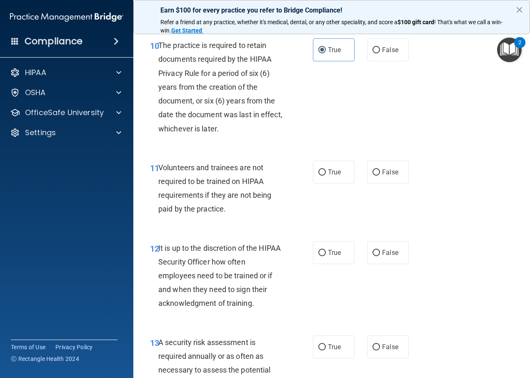
drag, startPoint x: 375, startPoint y: 195, endPoint x: 383, endPoint y: 215, distance: 21.0
click at [375, 183] on label "False" at bounding box center [388, 171] width 42 height 23
click at [375, 175] on input "False" at bounding box center [377, 172] width 8 height 6
radio input "true"
click at [385, 230] on div "11 Volunteers and trainees are not required to be trained on HIPAA requirements…" at bounding box center [332, 190] width 376 height 80
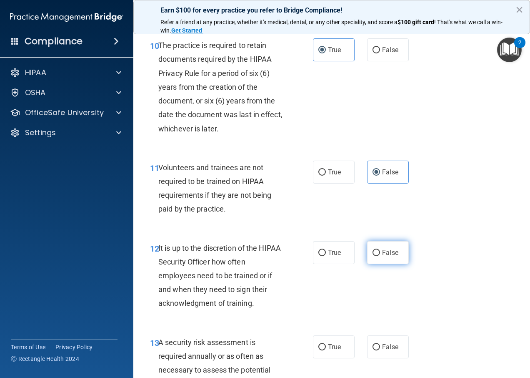
click at [376, 264] on label "False" at bounding box center [388, 252] width 42 height 23
click at [376, 256] on input "False" at bounding box center [377, 253] width 8 height 6
radio input "true"
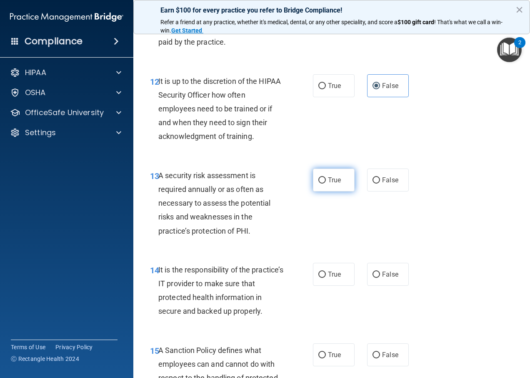
click at [331, 184] on span "True" at bounding box center [334, 180] width 13 height 8
click at [326, 183] on input "True" at bounding box center [322, 180] width 8 height 6
radio input "true"
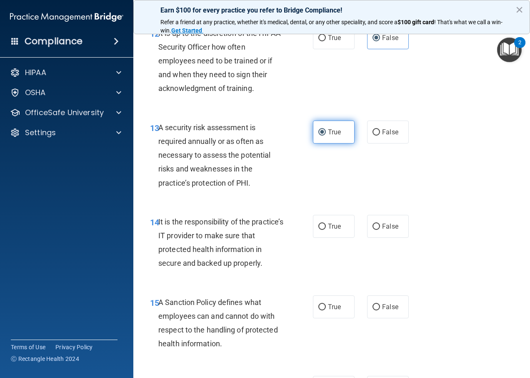
scroll to position [1292, 0]
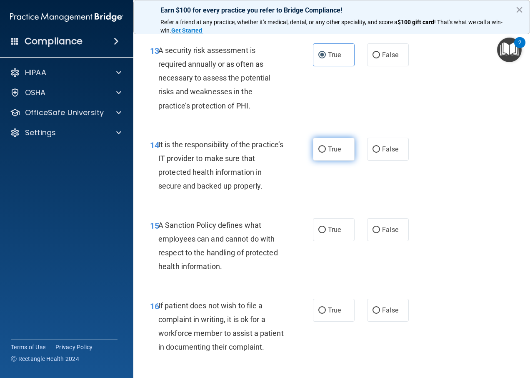
click at [336, 153] on span "True" at bounding box center [334, 149] width 13 height 8
click at [326, 153] on input "True" at bounding box center [322, 149] width 8 height 6
radio input "true"
click at [362, 160] on div "True False" at bounding box center [363, 149] width 100 height 23
drag, startPoint x: 388, startPoint y: 174, endPoint x: 263, endPoint y: 37, distance: 185.8
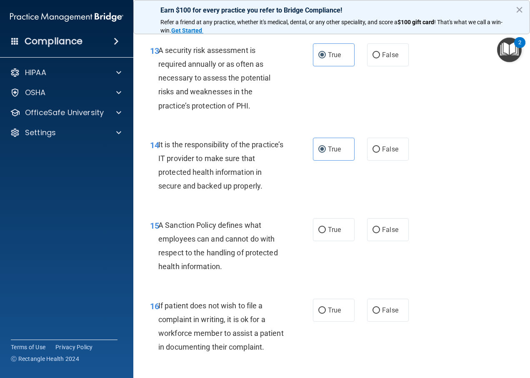
click at [388, 153] on span "False" at bounding box center [390, 149] width 16 height 8
click at [380, 153] on input "False" at bounding box center [377, 149] width 8 height 6
radio input "true"
radio input "false"
click at [386, 233] on span "False" at bounding box center [390, 229] width 16 height 8
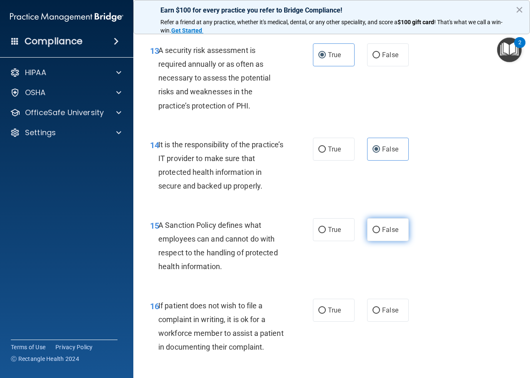
click at [380, 233] on input "False" at bounding box center [377, 230] width 8 height 6
radio input "true"
click at [331, 321] on label "True" at bounding box center [334, 309] width 42 height 23
click at [326, 313] on input "True" at bounding box center [322, 310] width 8 height 6
radio input "true"
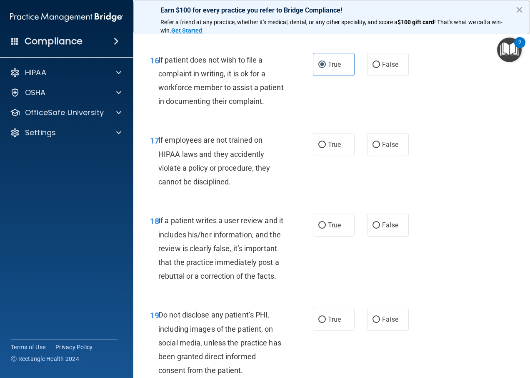
scroll to position [1542, 0]
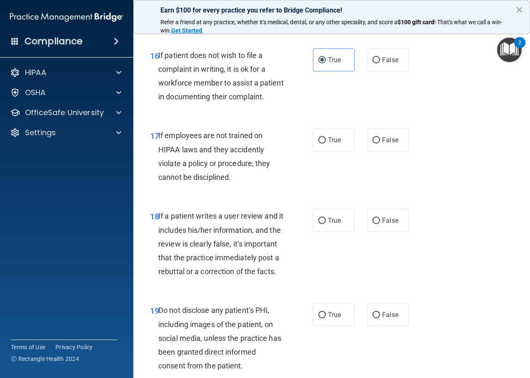
click at [391, 194] on div "17 If employees are not trained on HIPAA laws and they accidently violate a pol…" at bounding box center [332, 158] width 376 height 80
click at [388, 151] on label "False" at bounding box center [388, 139] width 42 height 23
click at [380, 143] on input "False" at bounding box center [377, 140] width 8 height 6
radio input "true"
click at [382, 224] on span "False" at bounding box center [390, 220] width 16 height 8
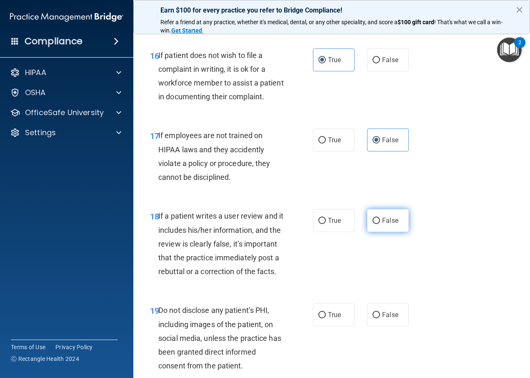
click at [380, 224] on input "False" at bounding box center [377, 221] width 8 height 6
radio input "true"
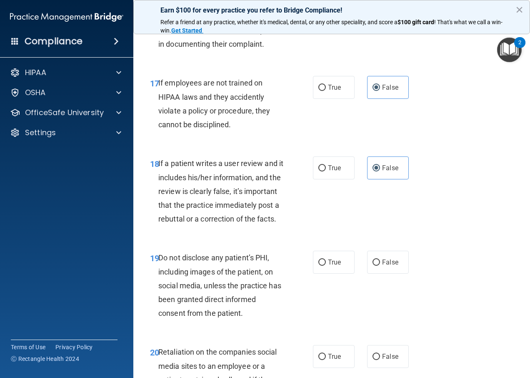
scroll to position [1709, 0]
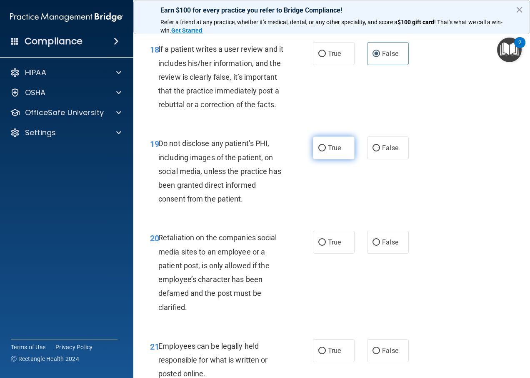
click at [331, 159] on label "True" at bounding box center [334, 147] width 42 height 23
click at [326, 151] on input "True" at bounding box center [322, 148] width 8 height 6
radio input "true"
click at [385, 253] on label "False" at bounding box center [388, 241] width 42 height 23
click at [380, 245] on input "False" at bounding box center [377, 242] width 8 height 6
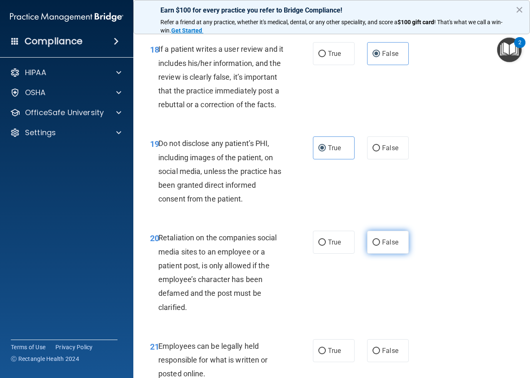
radio input "true"
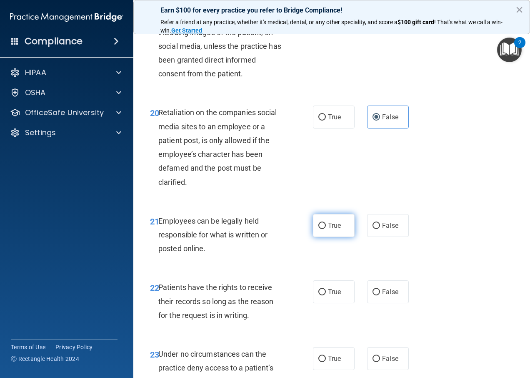
click at [339, 237] on label "True" at bounding box center [334, 225] width 42 height 23
click at [326, 229] on input "True" at bounding box center [322, 226] width 8 height 6
radio input "true"
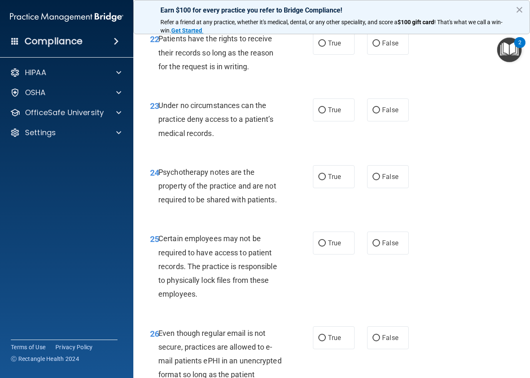
scroll to position [2084, 0]
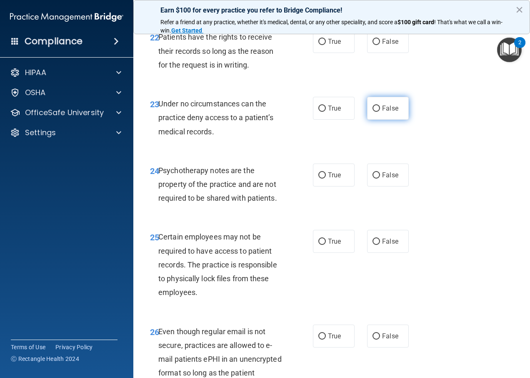
click at [385, 120] on label "False" at bounding box center [388, 108] width 42 height 23
click at [380, 112] on input "False" at bounding box center [377, 108] width 8 height 6
radio input "true"
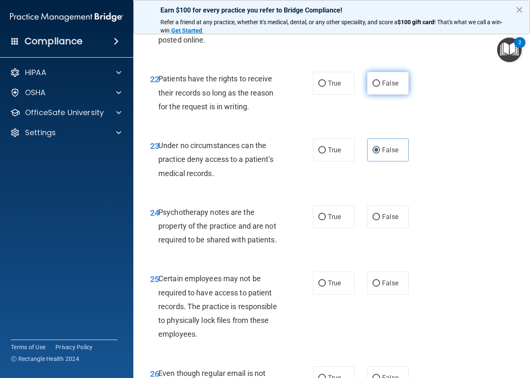
click at [385, 95] on label "False" at bounding box center [388, 83] width 42 height 23
click at [380, 87] on input "False" at bounding box center [377, 83] width 8 height 6
radio input "true"
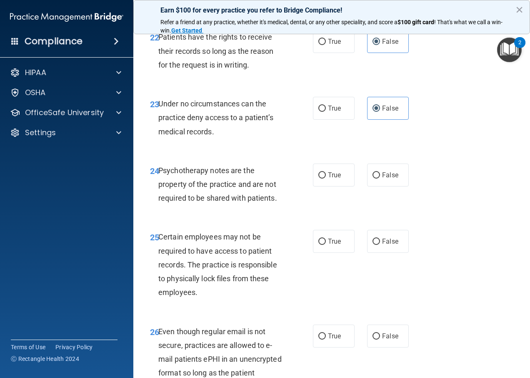
scroll to position [2125, 0]
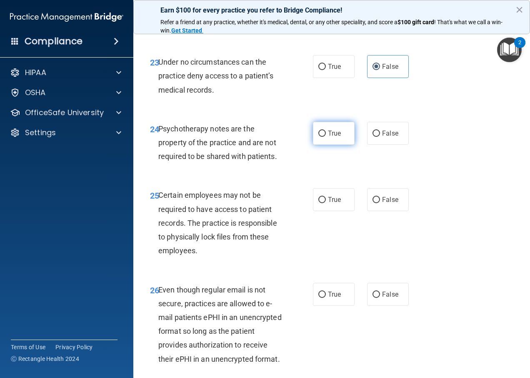
click at [318, 137] on input "True" at bounding box center [322, 133] width 8 height 6
radio input "true"
click at [333, 203] on span "True" at bounding box center [334, 199] width 13 height 8
click at [326, 203] on input "True" at bounding box center [322, 200] width 8 height 6
radio input "true"
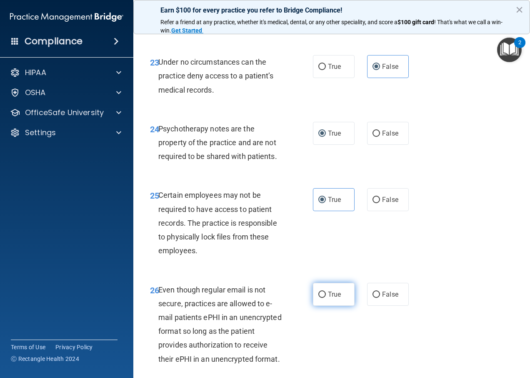
click at [324, 305] on label "True" at bounding box center [334, 294] width 42 height 23
click at [324, 298] on input "True" at bounding box center [322, 294] width 8 height 6
radio input "true"
drag, startPoint x: 324, startPoint y: 340, endPoint x: 289, endPoint y: 272, distance: 76.8
click at [289, 261] on div "25 Certain employees may not be required to have access to patient records. The…" at bounding box center [232, 224] width 188 height 73
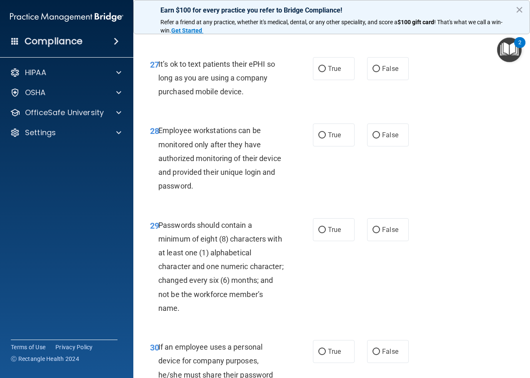
scroll to position [2417, 0]
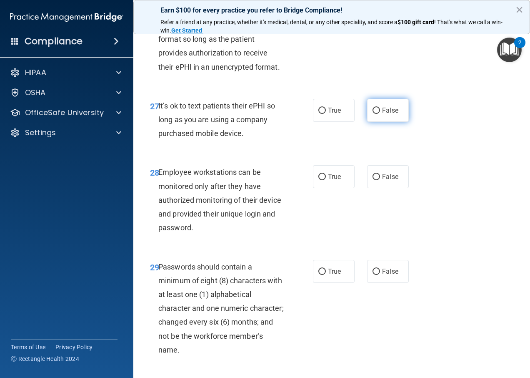
click at [384, 122] on label "False" at bounding box center [388, 110] width 42 height 23
click at [380, 114] on input "False" at bounding box center [377, 111] width 8 height 6
radio input "true"
click at [390, 188] on label "False" at bounding box center [388, 176] width 42 height 23
click at [380, 180] on input "False" at bounding box center [377, 177] width 8 height 6
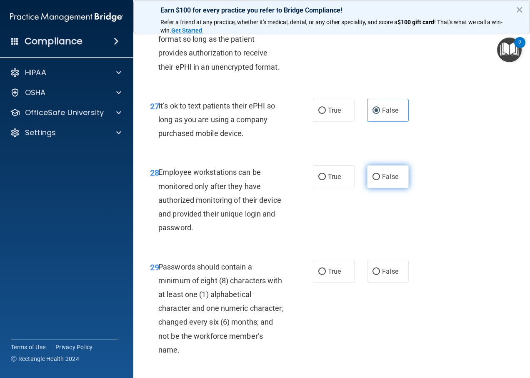
radio input "true"
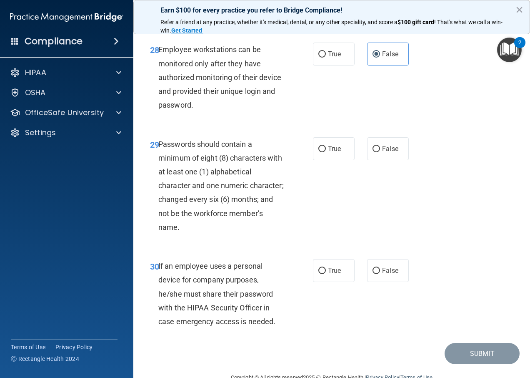
scroll to position [2542, 0]
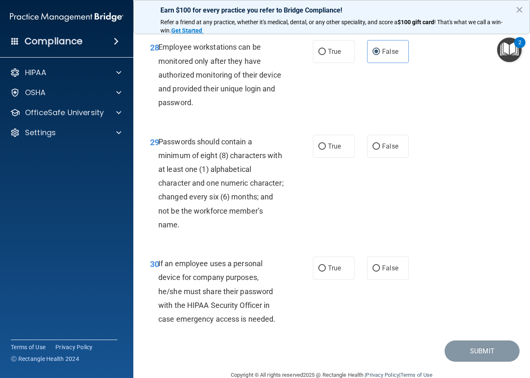
click at [328, 227] on div "29 Passwords should contain a minimum of eight (8) characters with at least one…" at bounding box center [332, 185] width 376 height 122
click at [338, 158] on label "True" at bounding box center [334, 146] width 42 height 23
click at [326, 150] on input "True" at bounding box center [322, 146] width 8 height 6
radio input "true"
click at [373, 271] on input "False" at bounding box center [377, 268] width 8 height 6
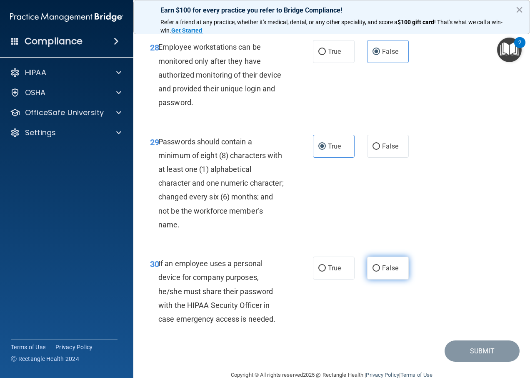
radio input "true"
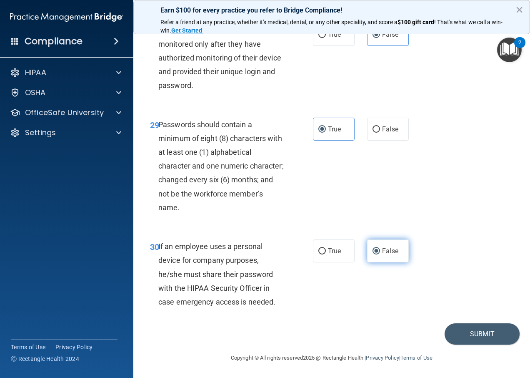
scroll to position [2628, 0]
click at [490, 338] on button "Submit" at bounding box center [482, 333] width 75 height 21
click at [473, 335] on button "Submit" at bounding box center [482, 333] width 75 height 21
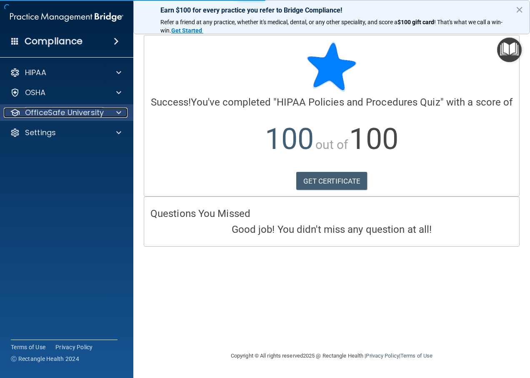
click at [120, 112] on span at bounding box center [118, 113] width 5 height 10
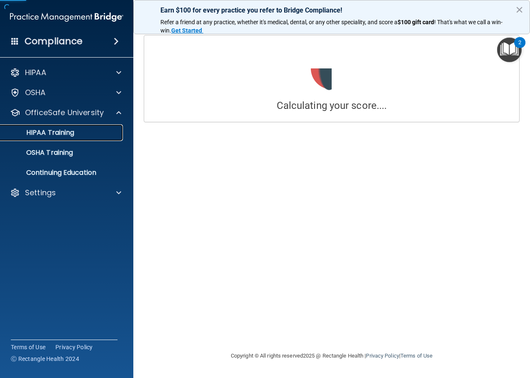
click at [65, 139] on link "HIPAA Training" at bounding box center [57, 132] width 131 height 17
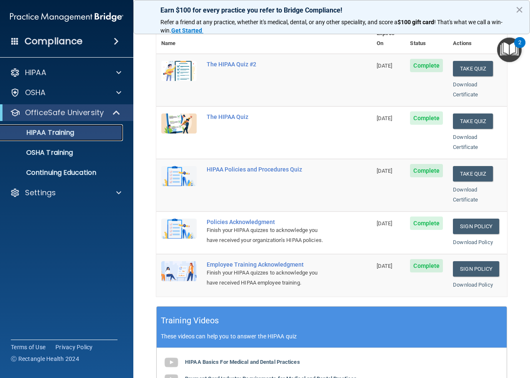
scroll to position [125, 0]
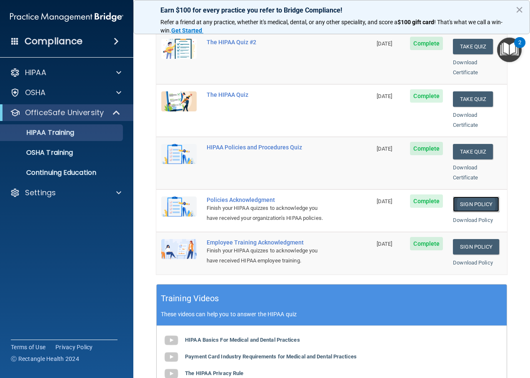
click at [475, 196] on link "Sign Policy" at bounding box center [476, 203] width 46 height 15
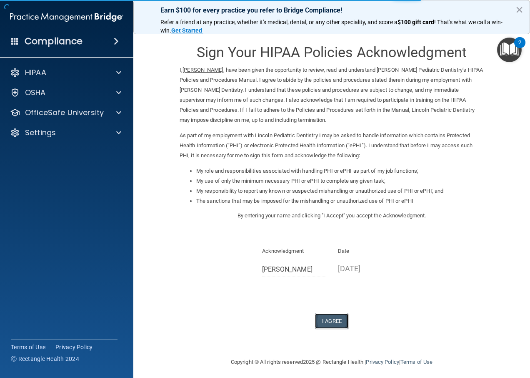
click at [330, 319] on button "I Agree" at bounding box center [331, 320] width 33 height 15
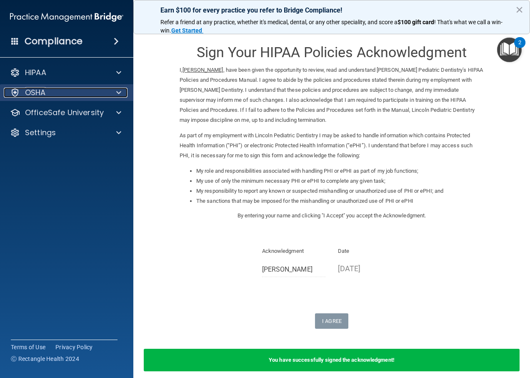
click at [106, 94] on div "OSHA" at bounding box center [55, 93] width 103 height 10
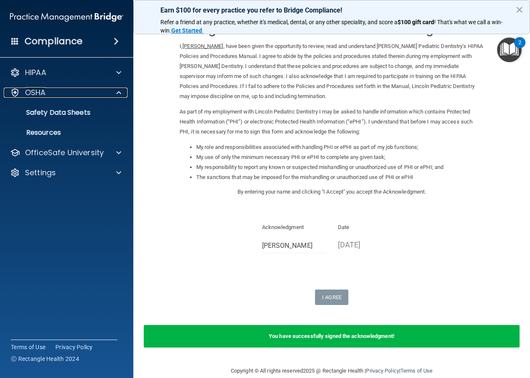
scroll to position [37, 0]
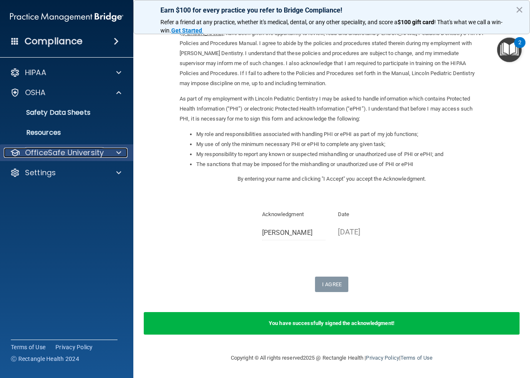
click at [88, 150] on p "OfficeSafe University" at bounding box center [64, 153] width 79 height 10
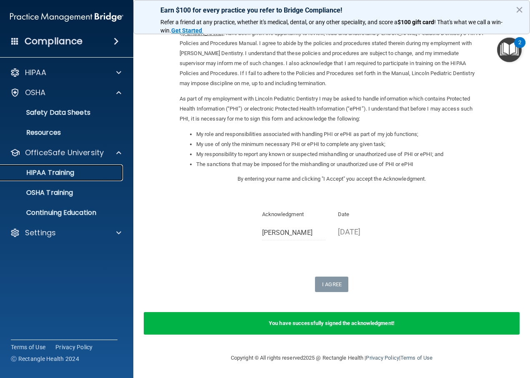
click at [64, 175] on p "HIPAA Training" at bounding box center [39, 172] width 69 height 8
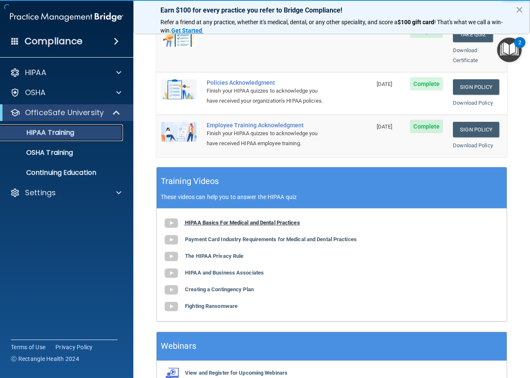
scroll to position [205, 0]
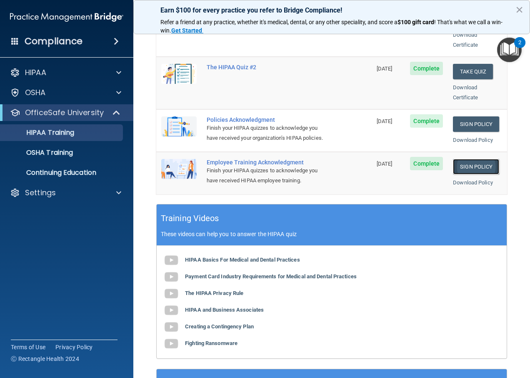
click at [479, 160] on link "Sign Policy" at bounding box center [476, 166] width 46 height 15
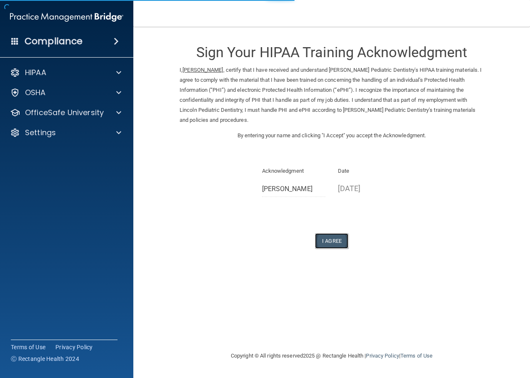
click at [333, 239] on button "I Agree" at bounding box center [331, 240] width 33 height 15
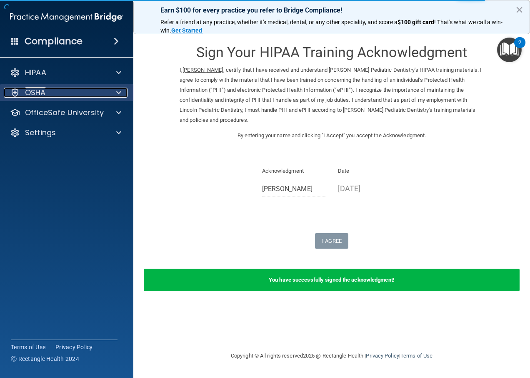
click at [116, 90] on span at bounding box center [118, 93] width 5 height 10
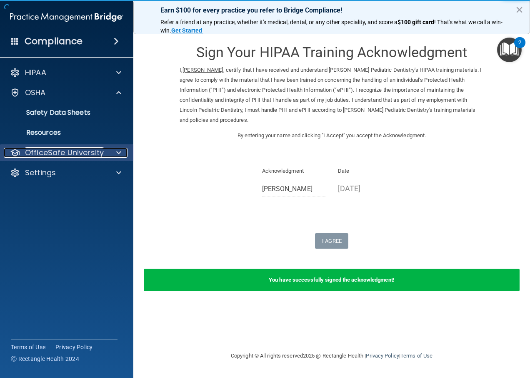
click at [53, 151] on p "OfficeSafe University" at bounding box center [64, 153] width 79 height 10
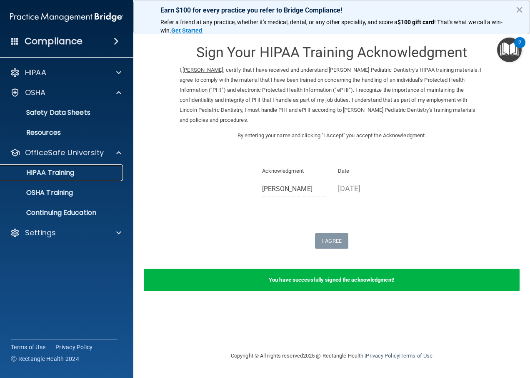
click at [69, 175] on p "HIPAA Training" at bounding box center [39, 172] width 69 height 8
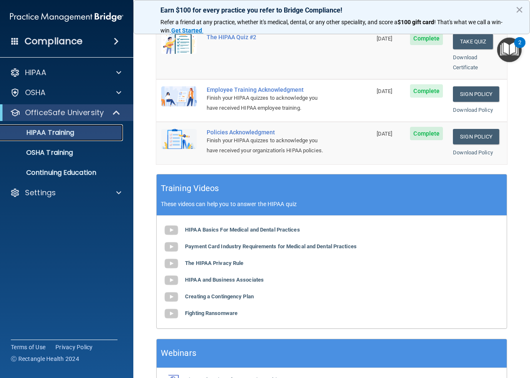
scroll to position [288, 0]
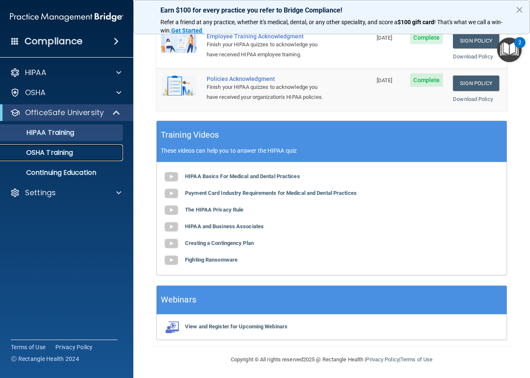
click at [73, 151] on p "OSHA Training" at bounding box center [39, 152] width 68 height 8
